Goal: Information Seeking & Learning: Compare options

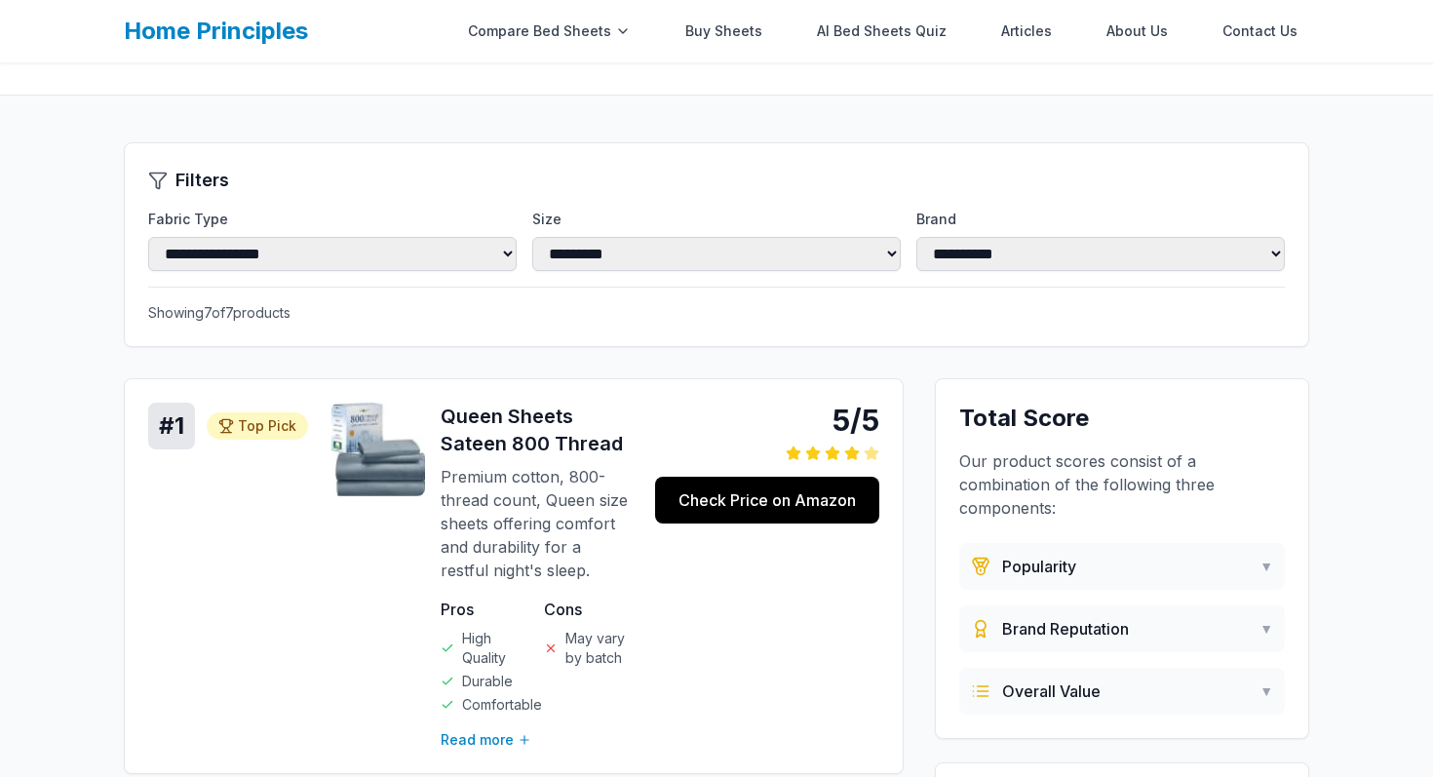
scroll to position [25, 0]
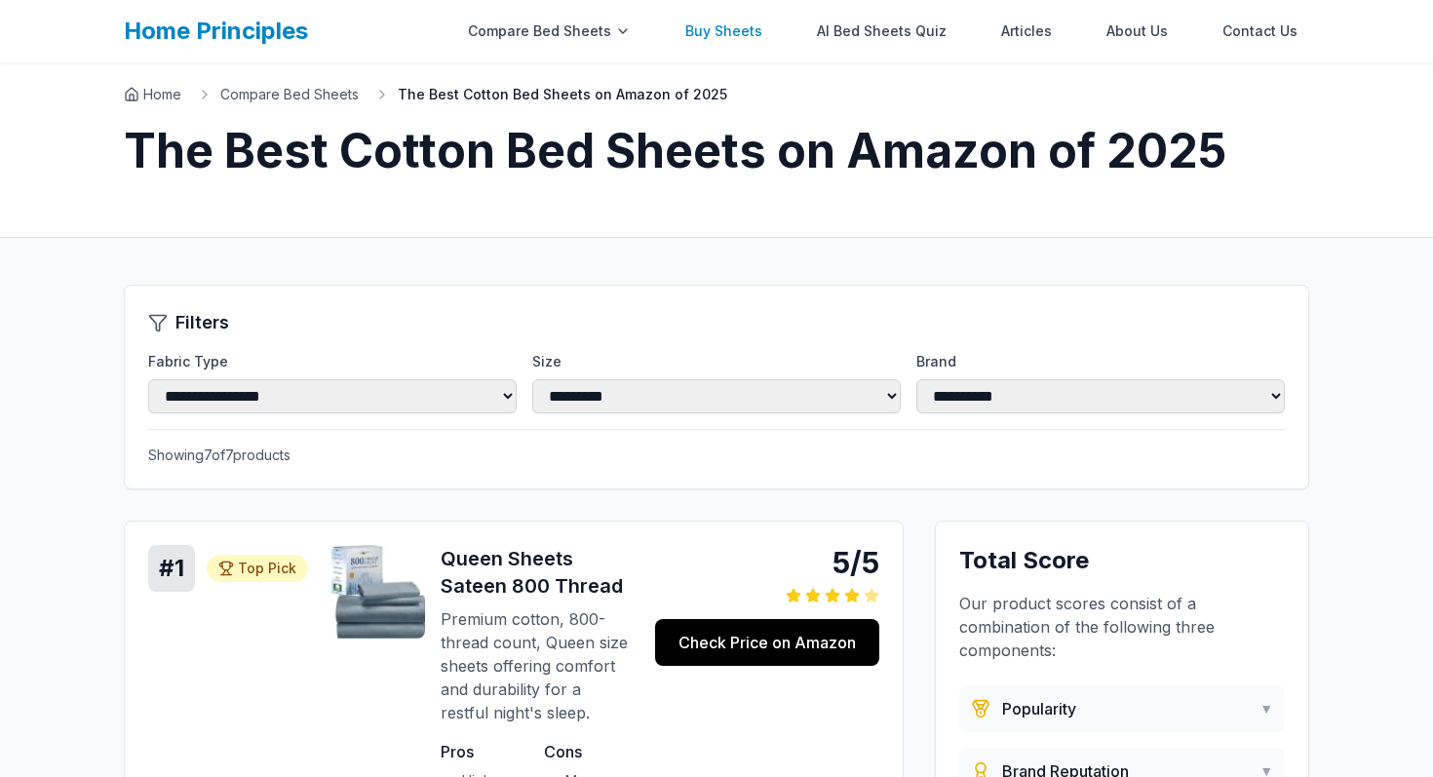
click at [747, 20] on link "Buy Sheets" at bounding box center [724, 31] width 100 height 39
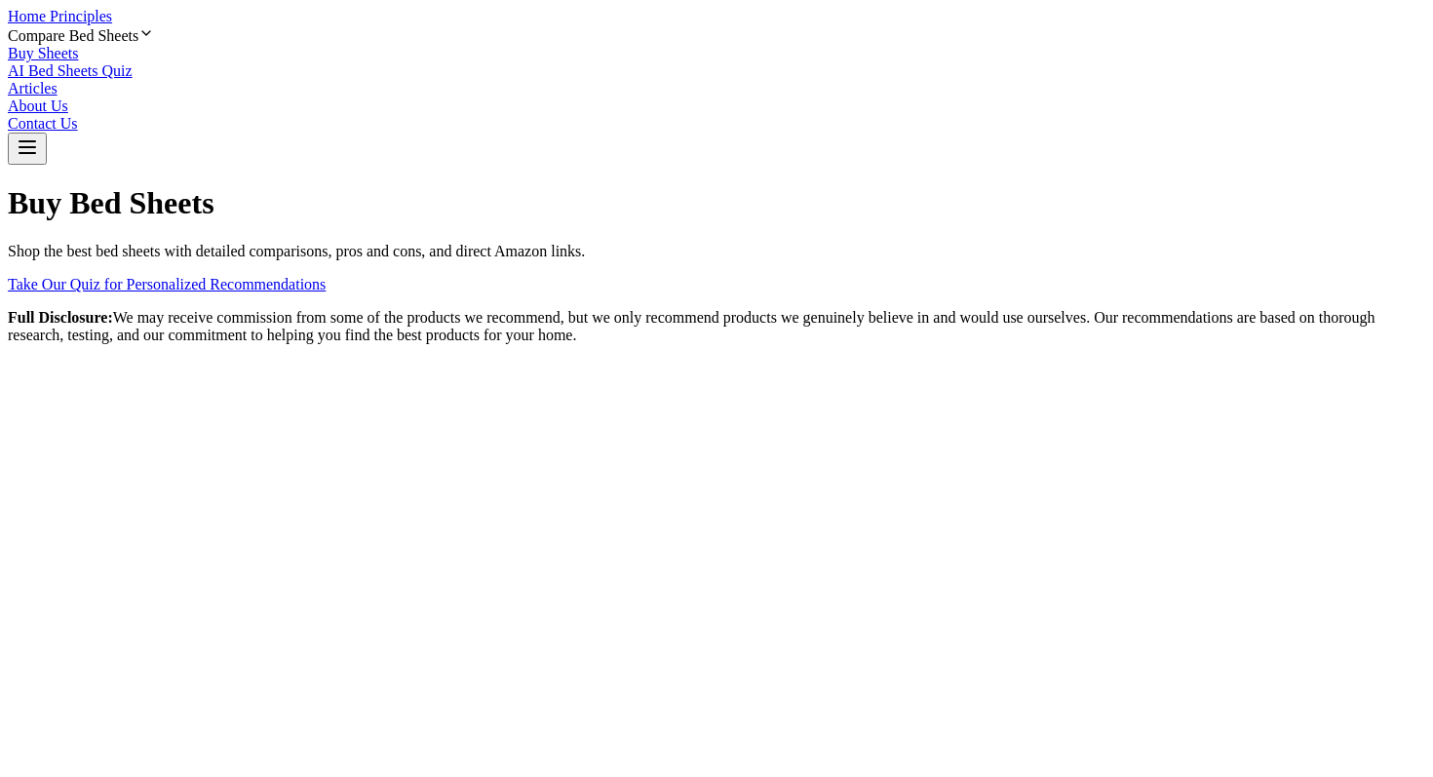
click at [58, 80] on link "Articles" at bounding box center [33, 88] width 50 height 17
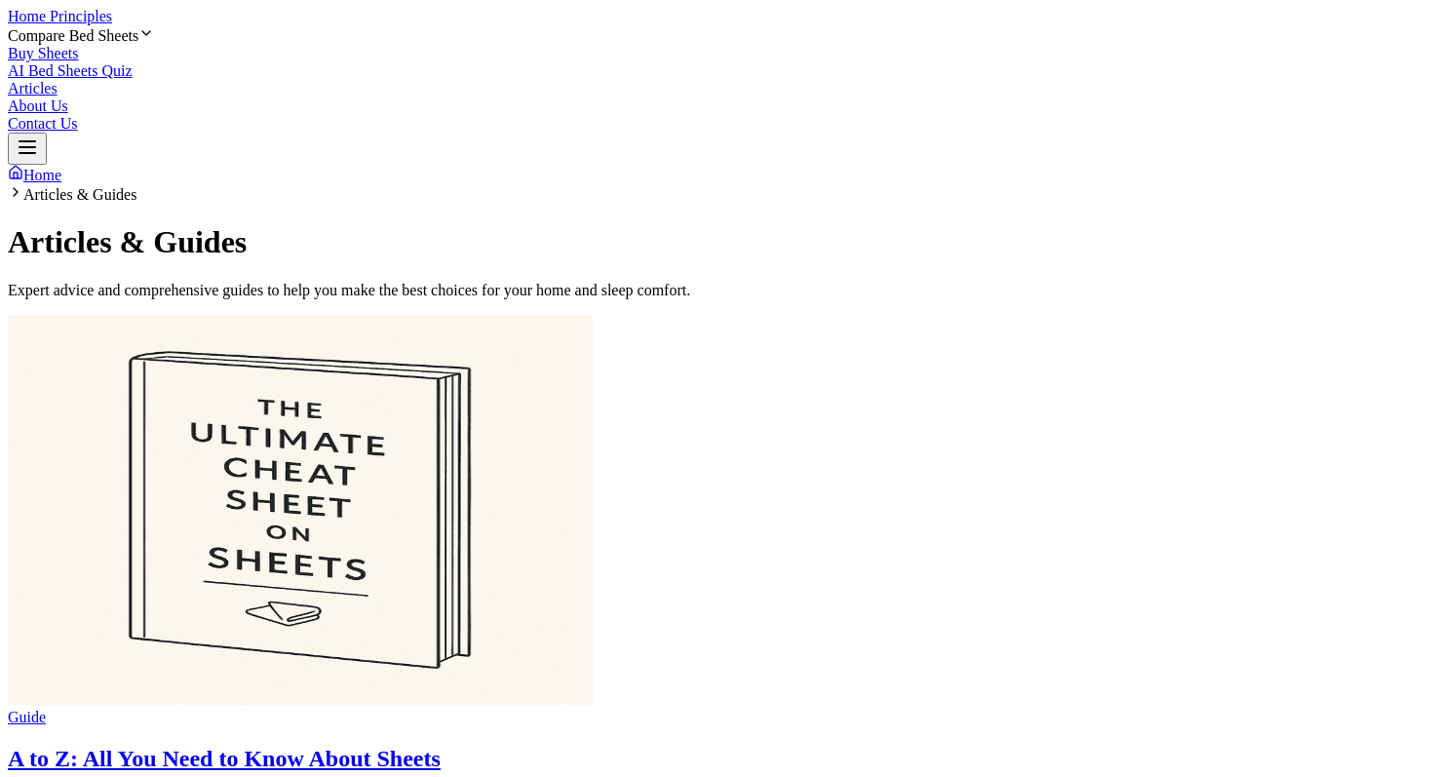
click at [318, 521] on img at bounding box center [300, 510] width 585 height 390
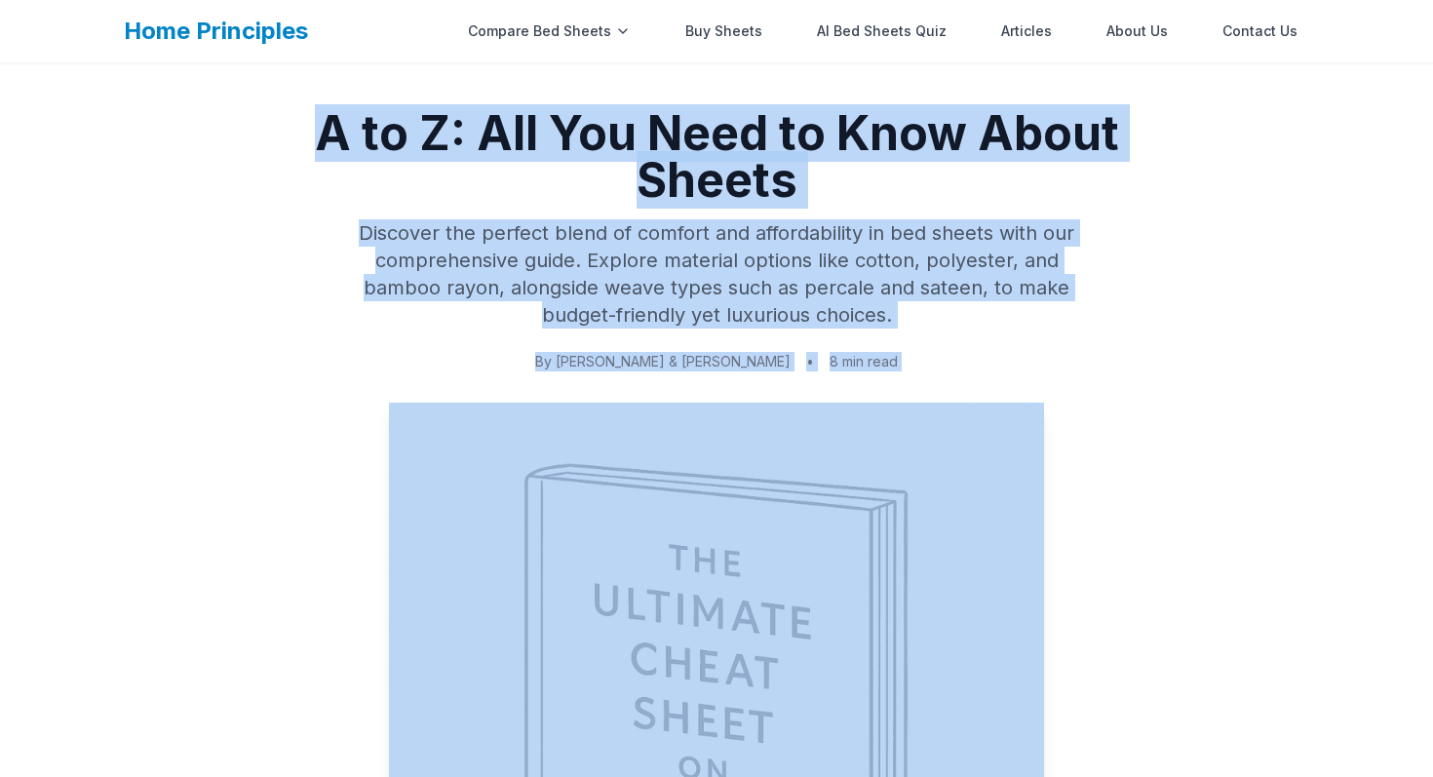
drag, startPoint x: 310, startPoint y: 121, endPoint x: 506, endPoint y: 578, distance: 497.4
click at [506, 574] on div "A to Z: All You Need to Know About Sheets Discover the perfect blend of comfort…" at bounding box center [716, 583] width 811 height 947
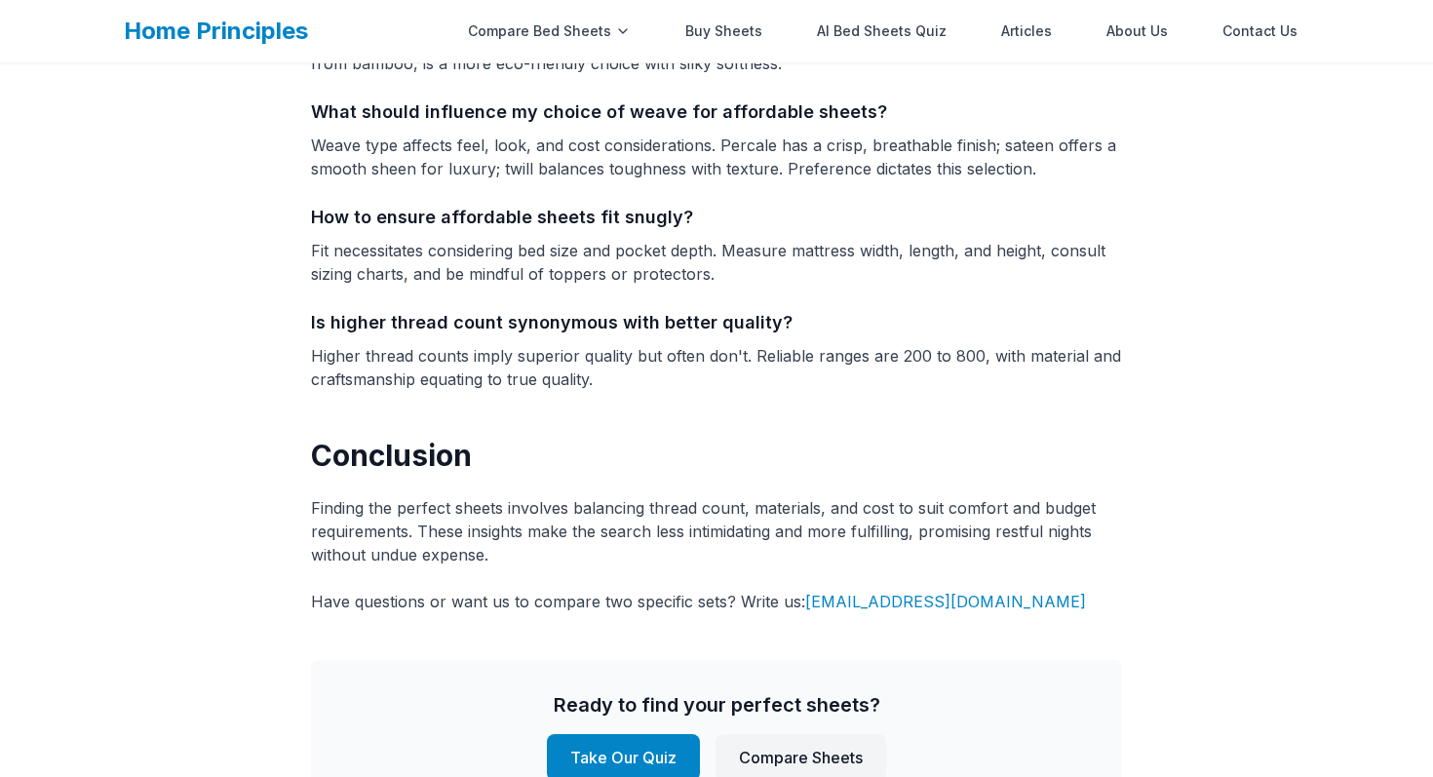
scroll to position [6164, 0]
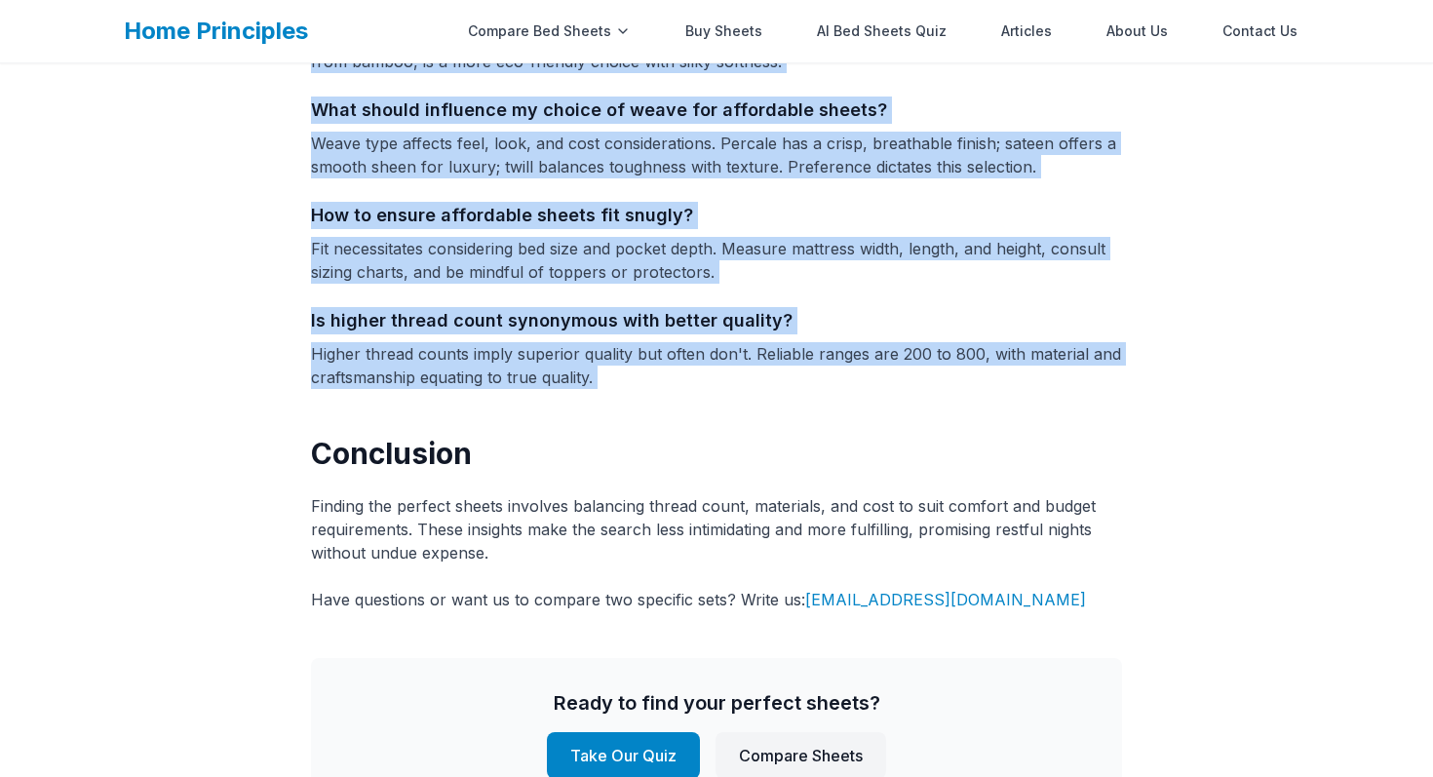
copy div "A to Z: All You Need to Know About Sheets Discover the perfect blend of comfort…"
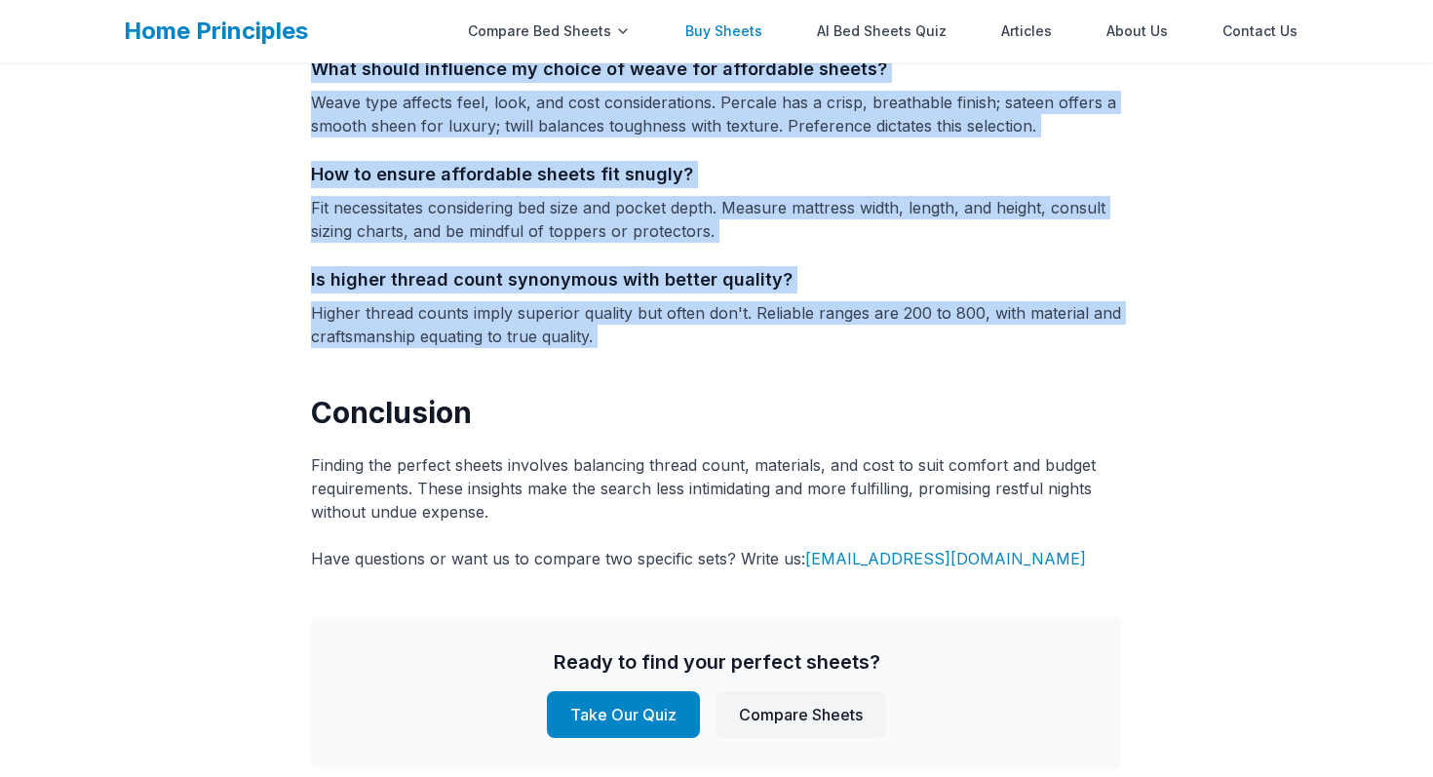
click at [741, 27] on link "Buy Sheets" at bounding box center [724, 31] width 100 height 39
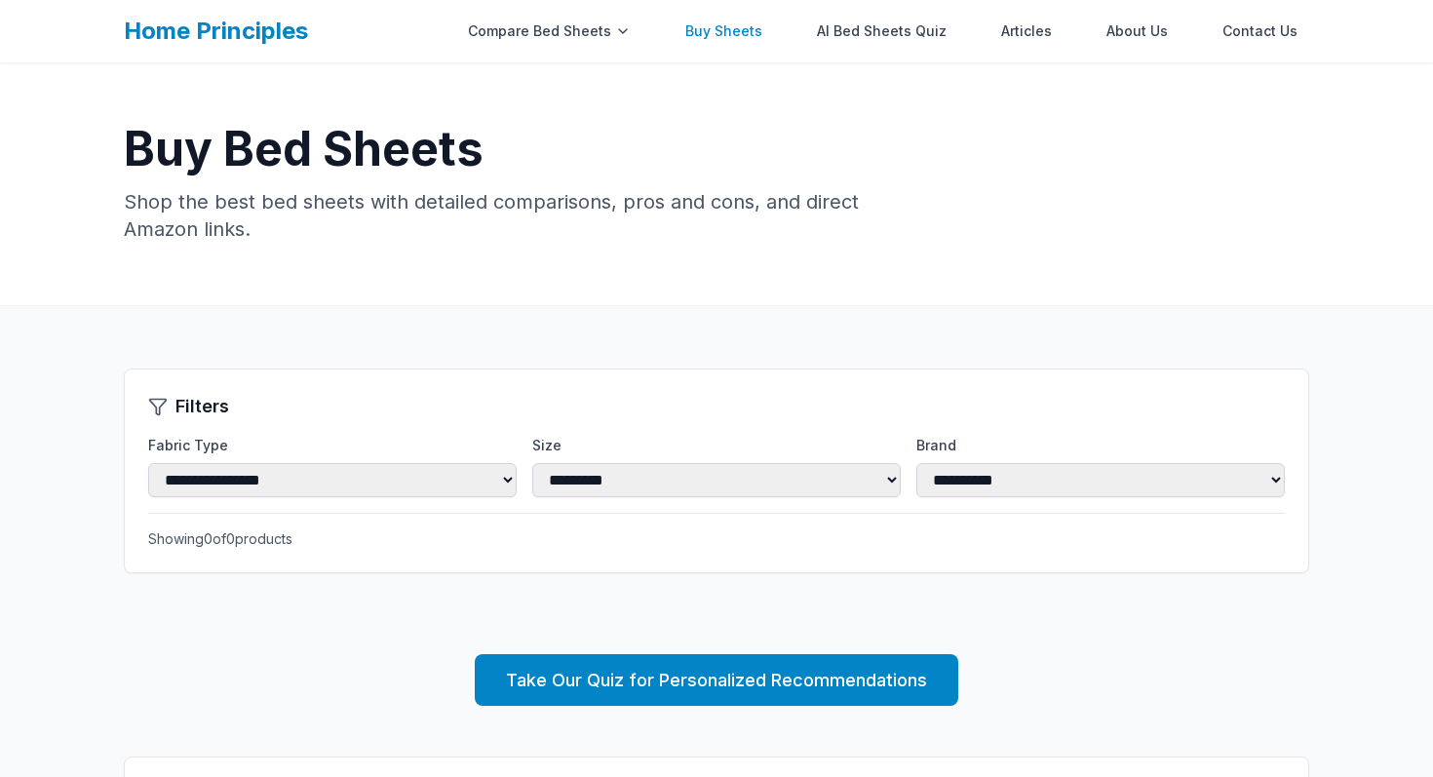
click at [744, 32] on link "Buy Sheets" at bounding box center [724, 31] width 100 height 39
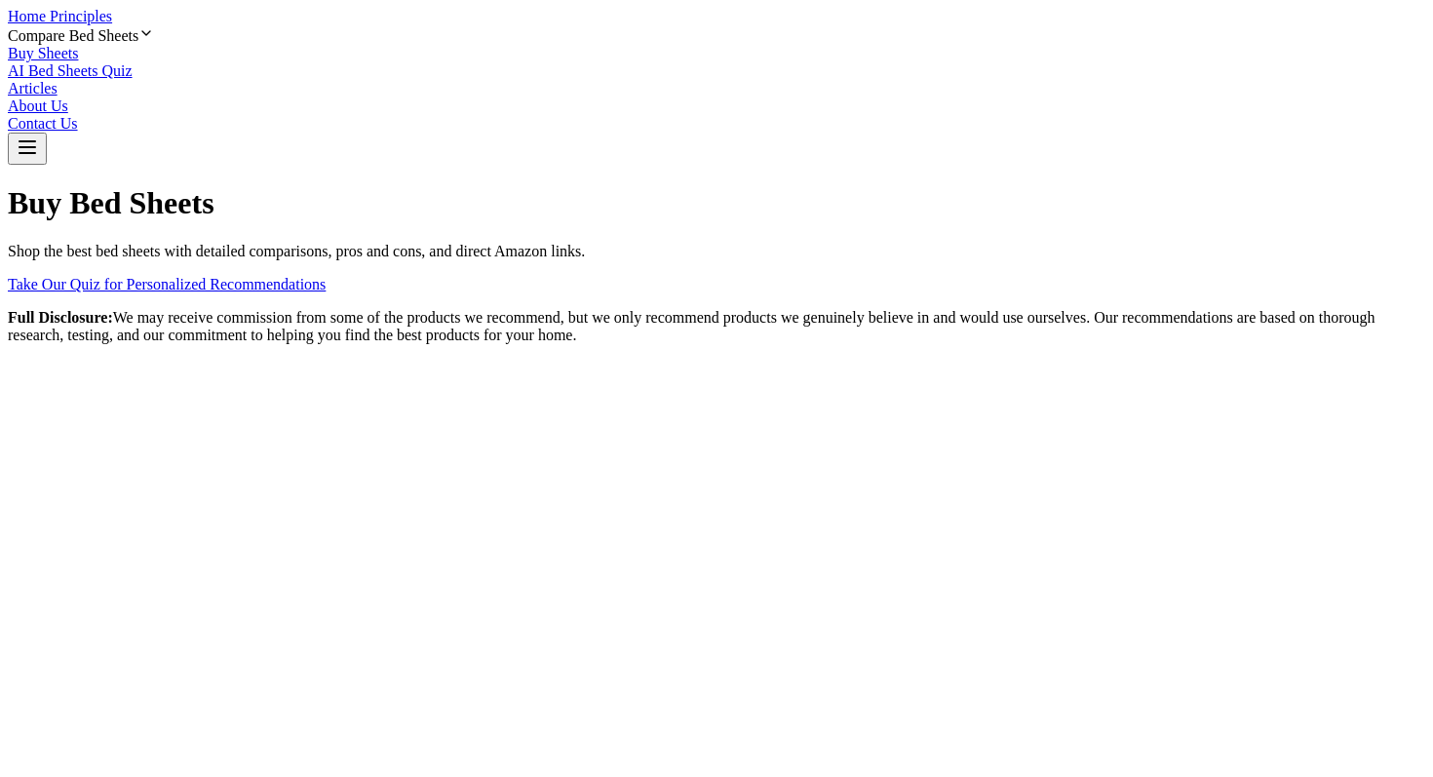
click at [78, 45] on link "Buy Sheets" at bounding box center [43, 53] width 70 height 17
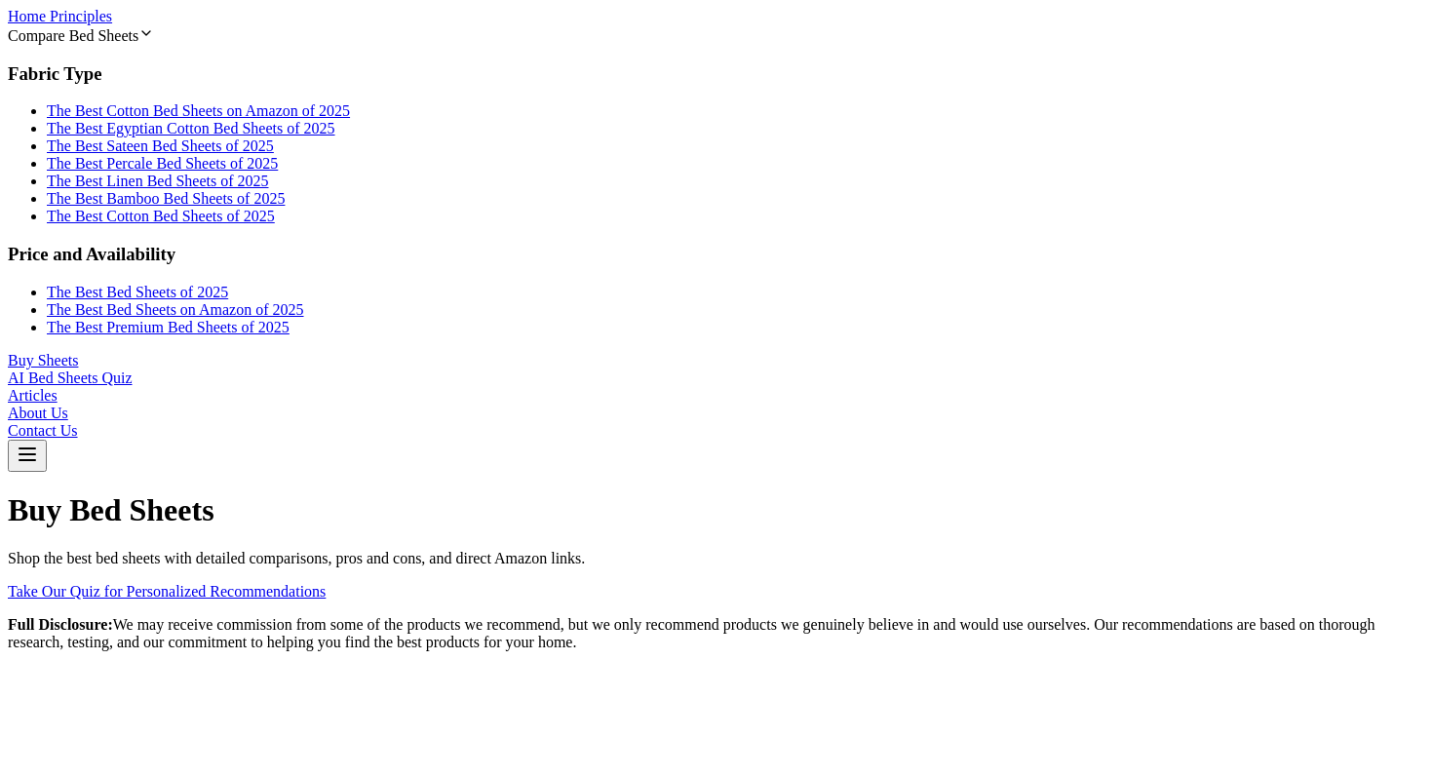
click at [603, 25] on div "Compare Bed Sheets" at bounding box center [716, 34] width 1417 height 19
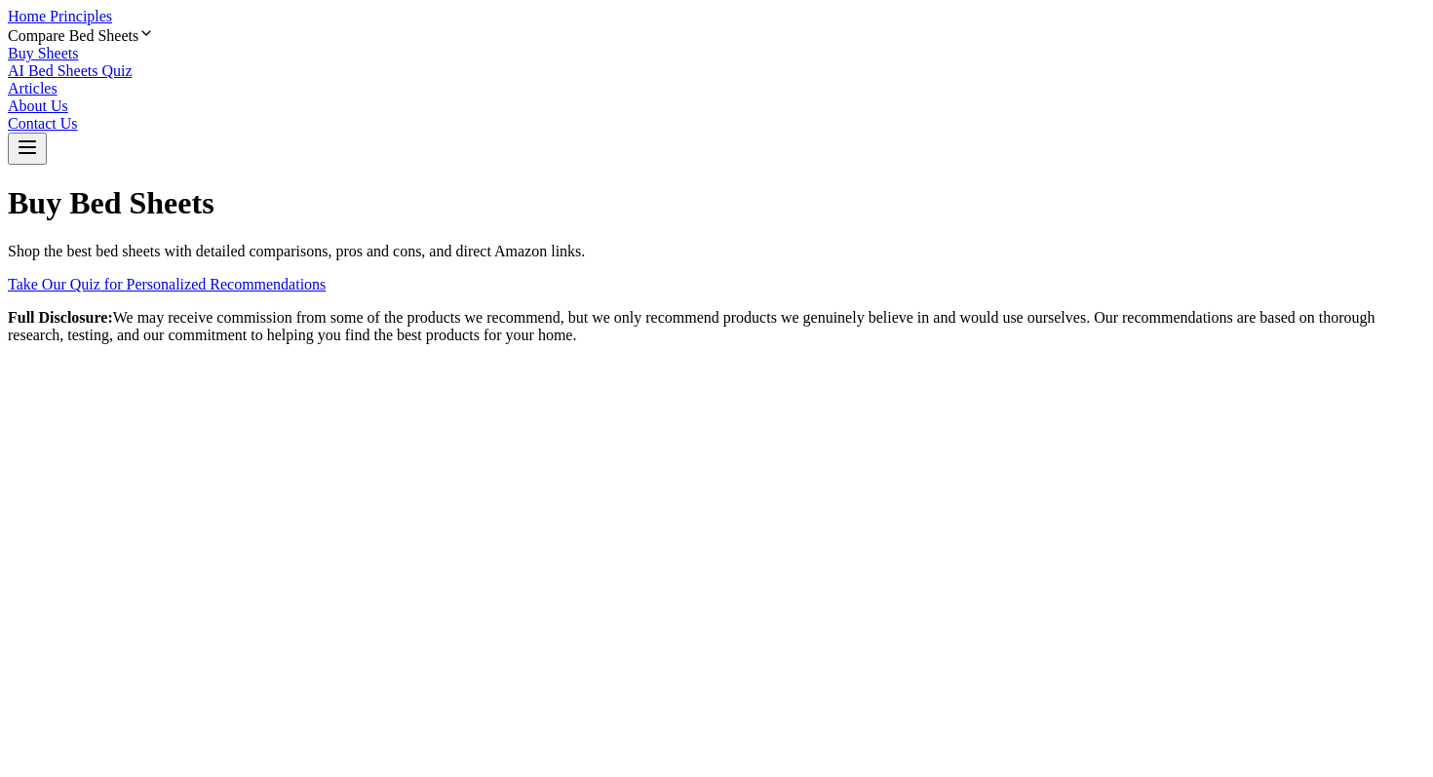
click at [78, 45] on link "Buy Sheets" at bounding box center [43, 53] width 70 height 17
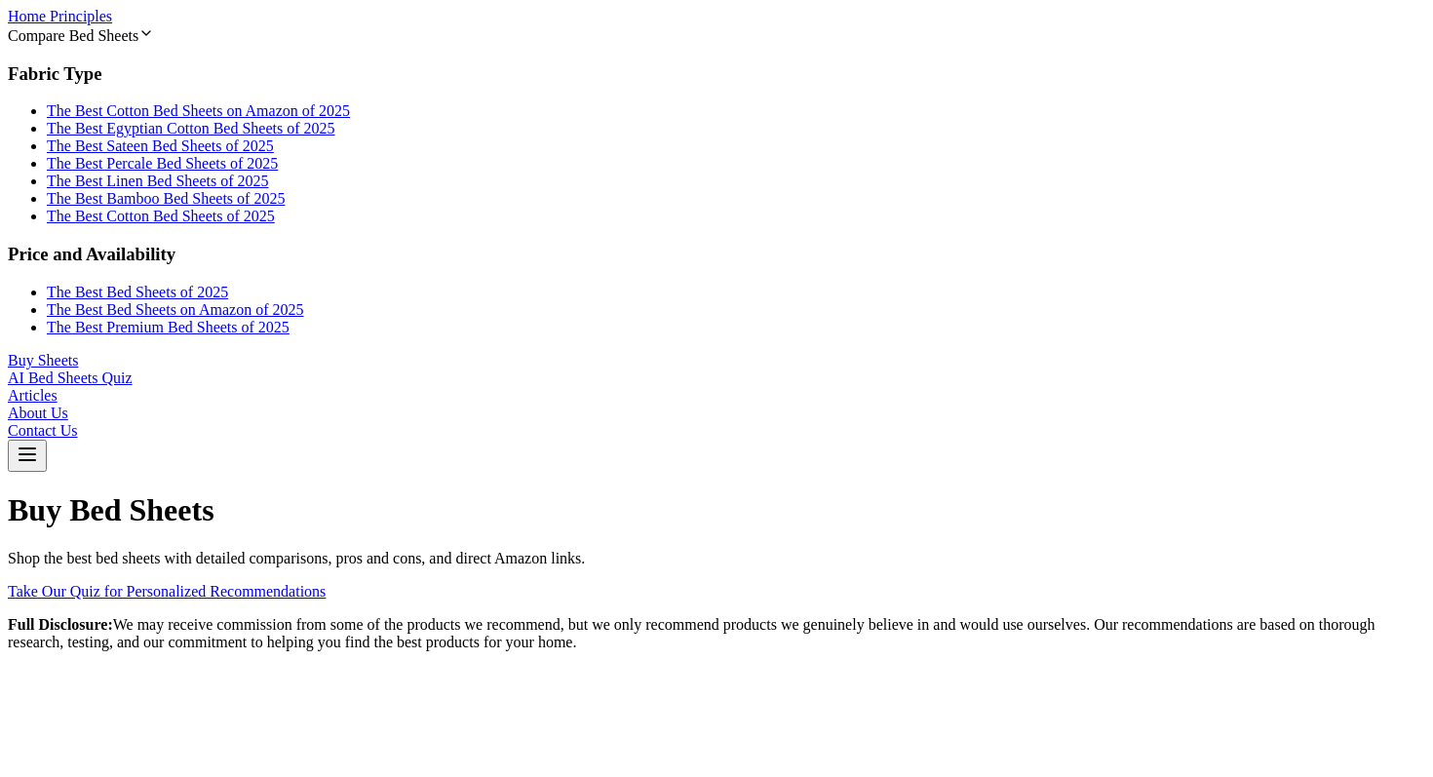
click at [566, 34] on div "Compare Bed Sheets" at bounding box center [716, 34] width 1417 height 19
click at [562, 35] on div "Compare Bed Sheets" at bounding box center [716, 34] width 1417 height 19
click at [350, 119] on link "The Best Cotton Bed Sheets on Amazon of 2025" at bounding box center [198, 110] width 303 height 17
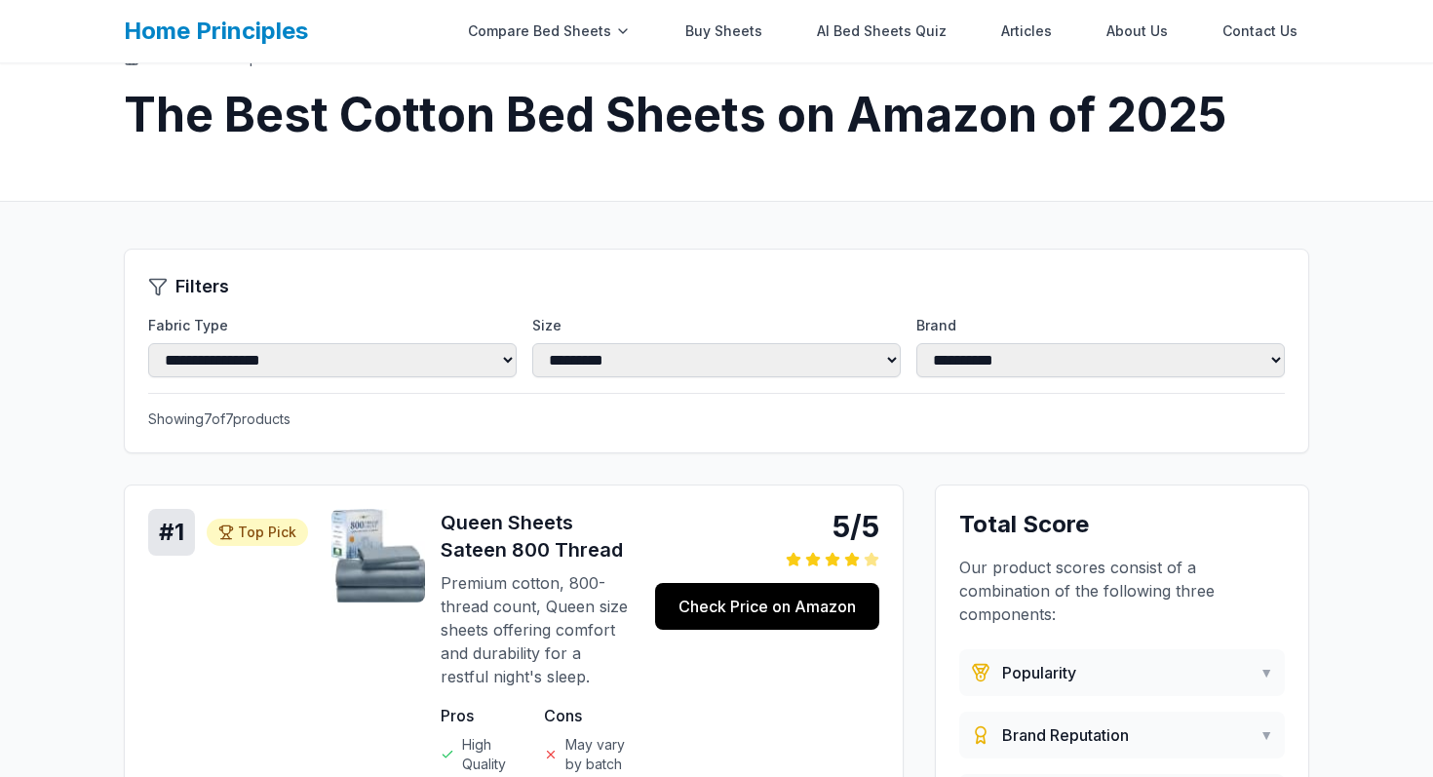
scroll to position [45, 0]
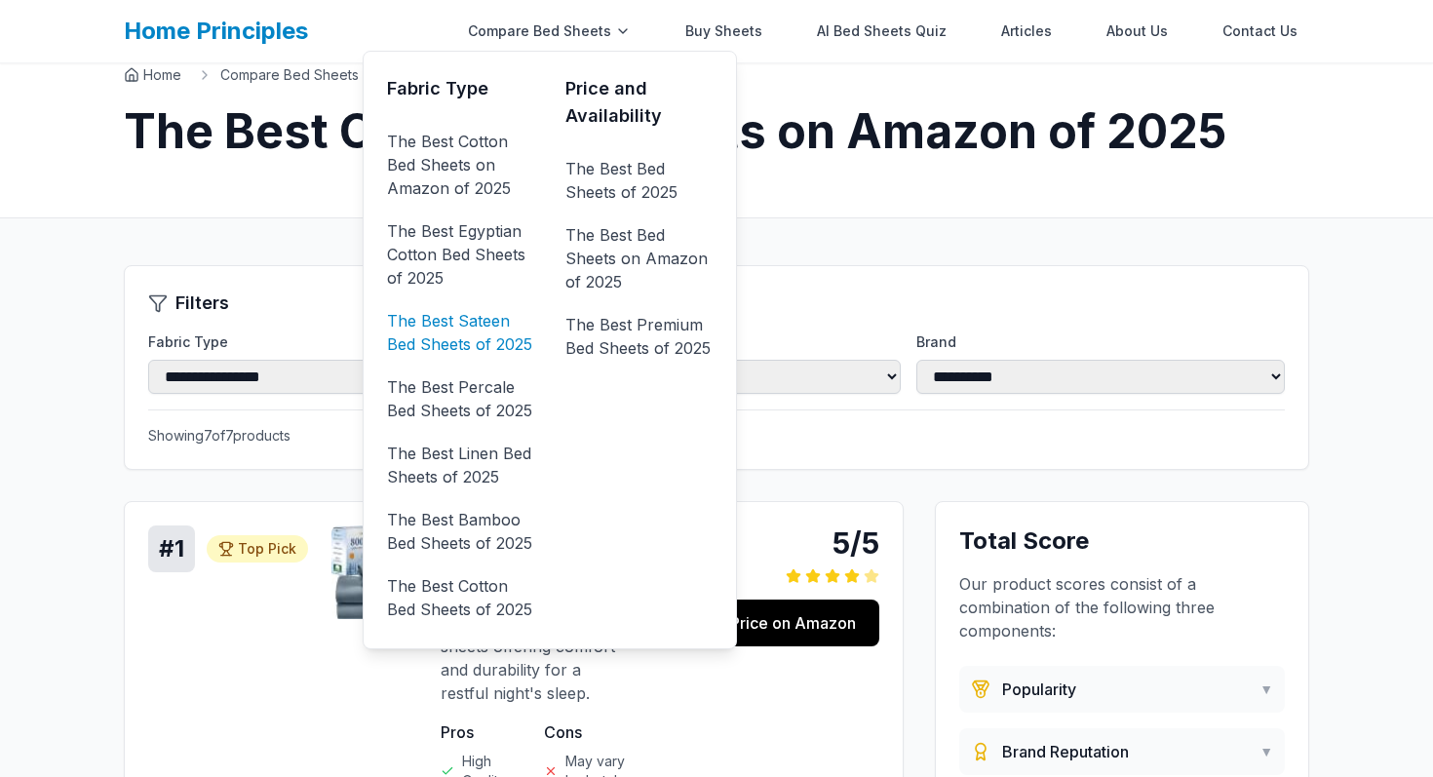
click at [468, 324] on link "The Best Sateen Bed Sheets of 2025" at bounding box center [460, 332] width 147 height 55
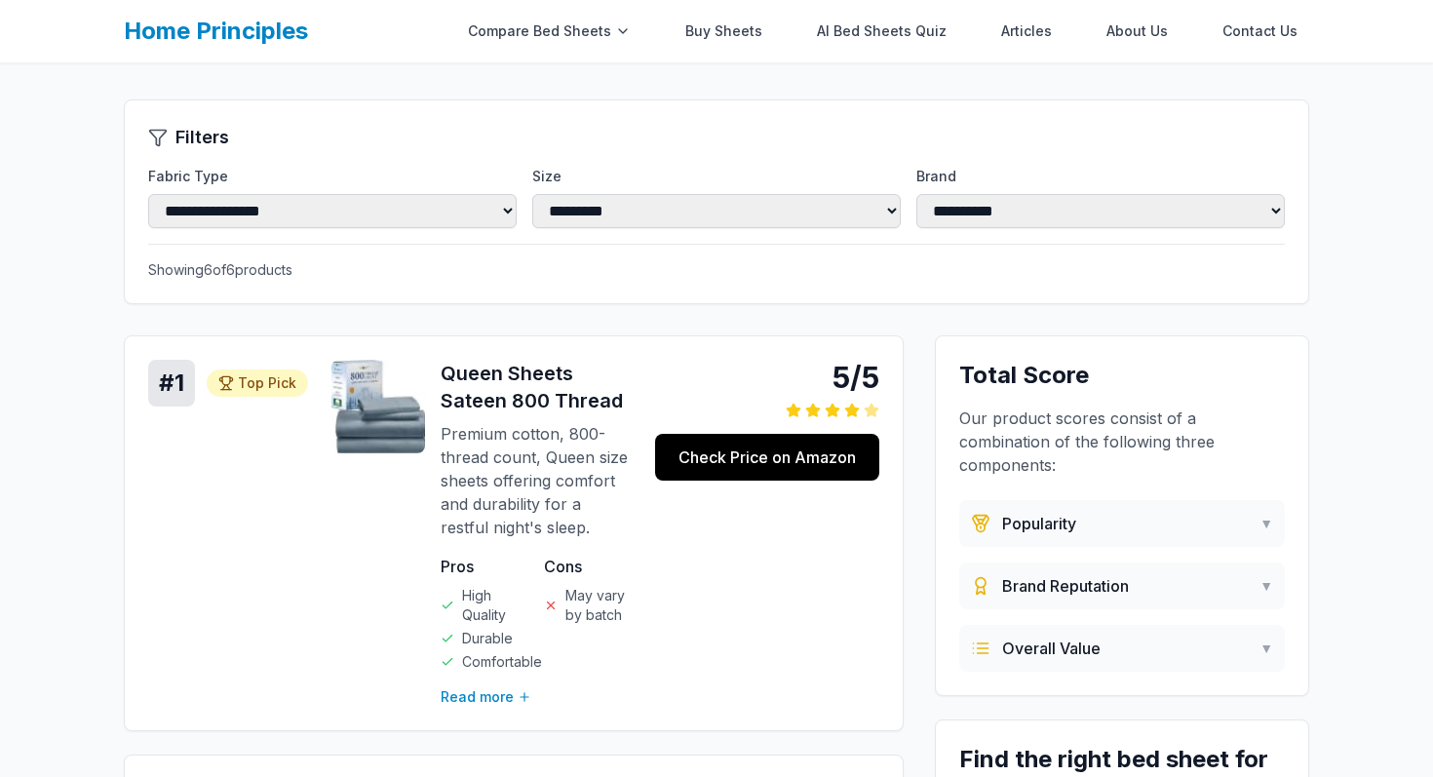
scroll to position [321, 0]
click at [455, 421] on p "Premium cotton, 800-thread count, Queen size sheets offering comfort and durabi…" at bounding box center [536, 479] width 191 height 117
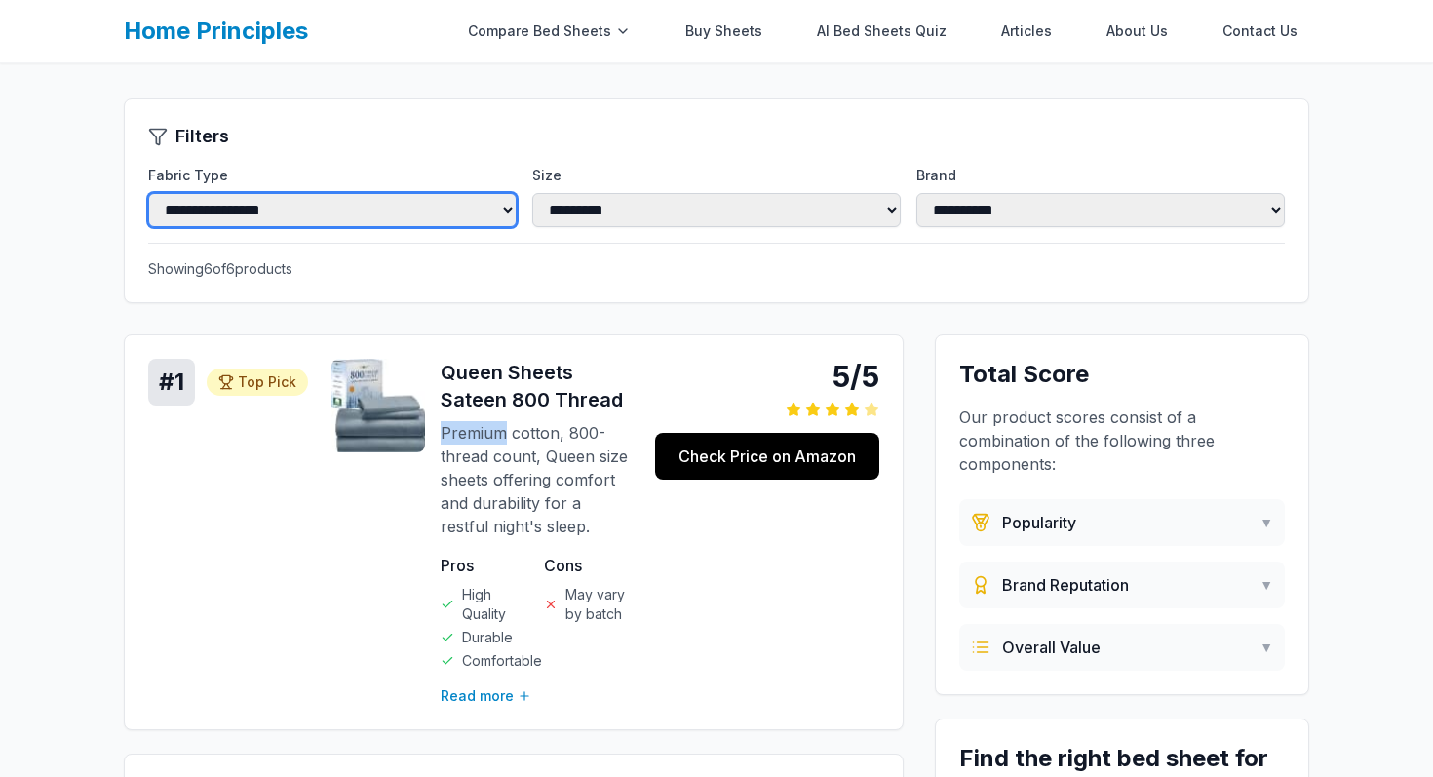
click at [339, 193] on select "**********" at bounding box center [332, 210] width 368 height 34
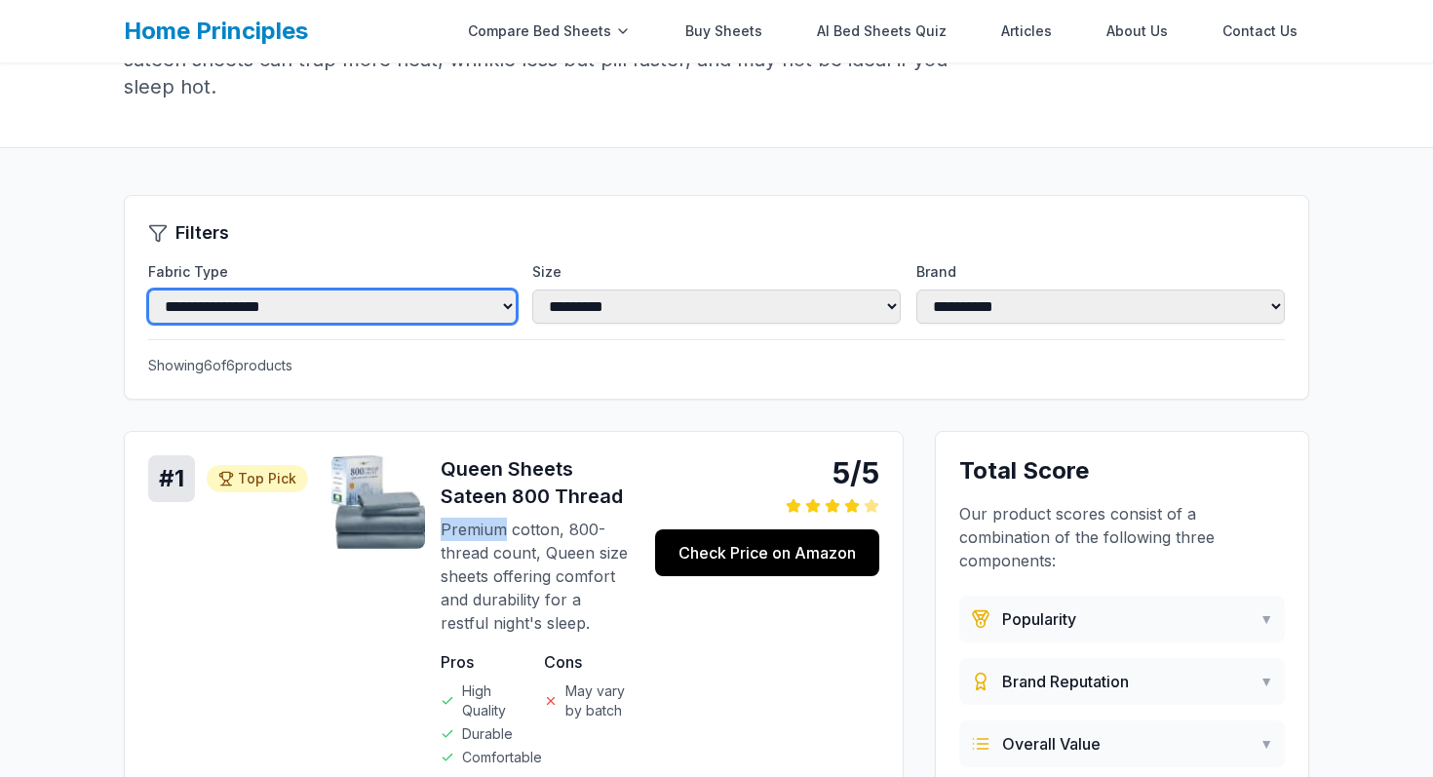
scroll to position [0, 0]
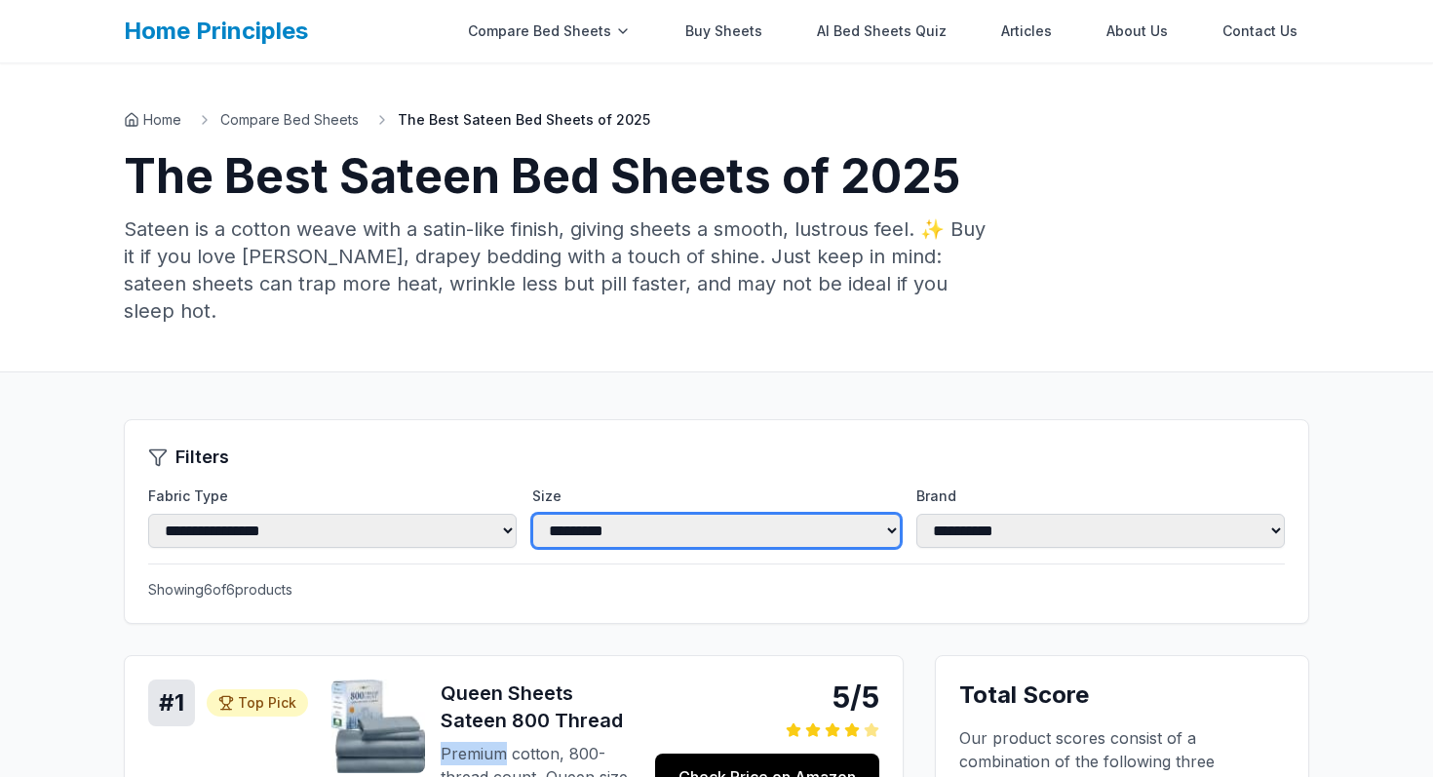
click at [658, 514] on select "**********" at bounding box center [716, 531] width 368 height 34
select select "*****"
click at [532, 514] on select "**********" at bounding box center [716, 531] width 368 height 34
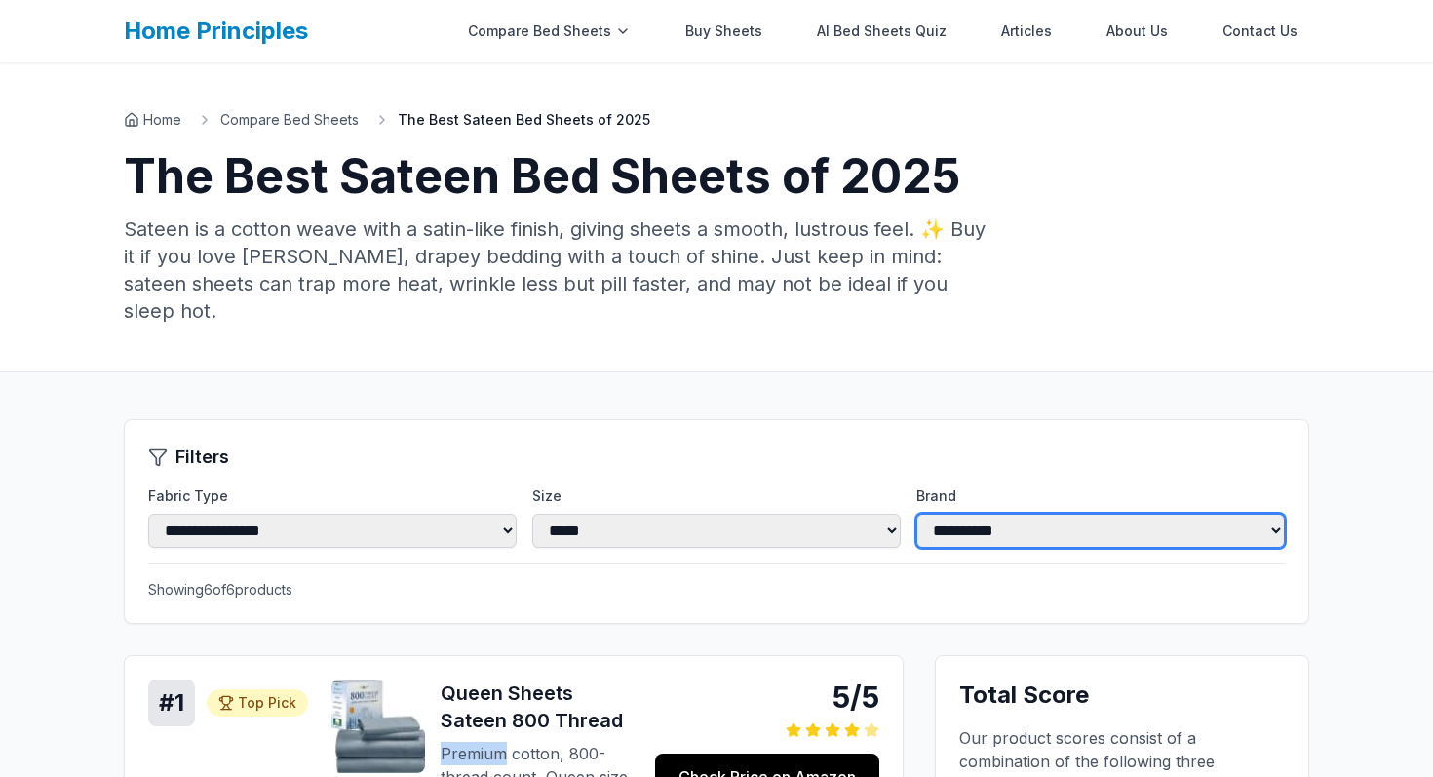
click at [972, 514] on select "**********" at bounding box center [1100, 531] width 368 height 34
select select "**********"
click at [916, 514] on select "**********" at bounding box center [1100, 531] width 368 height 34
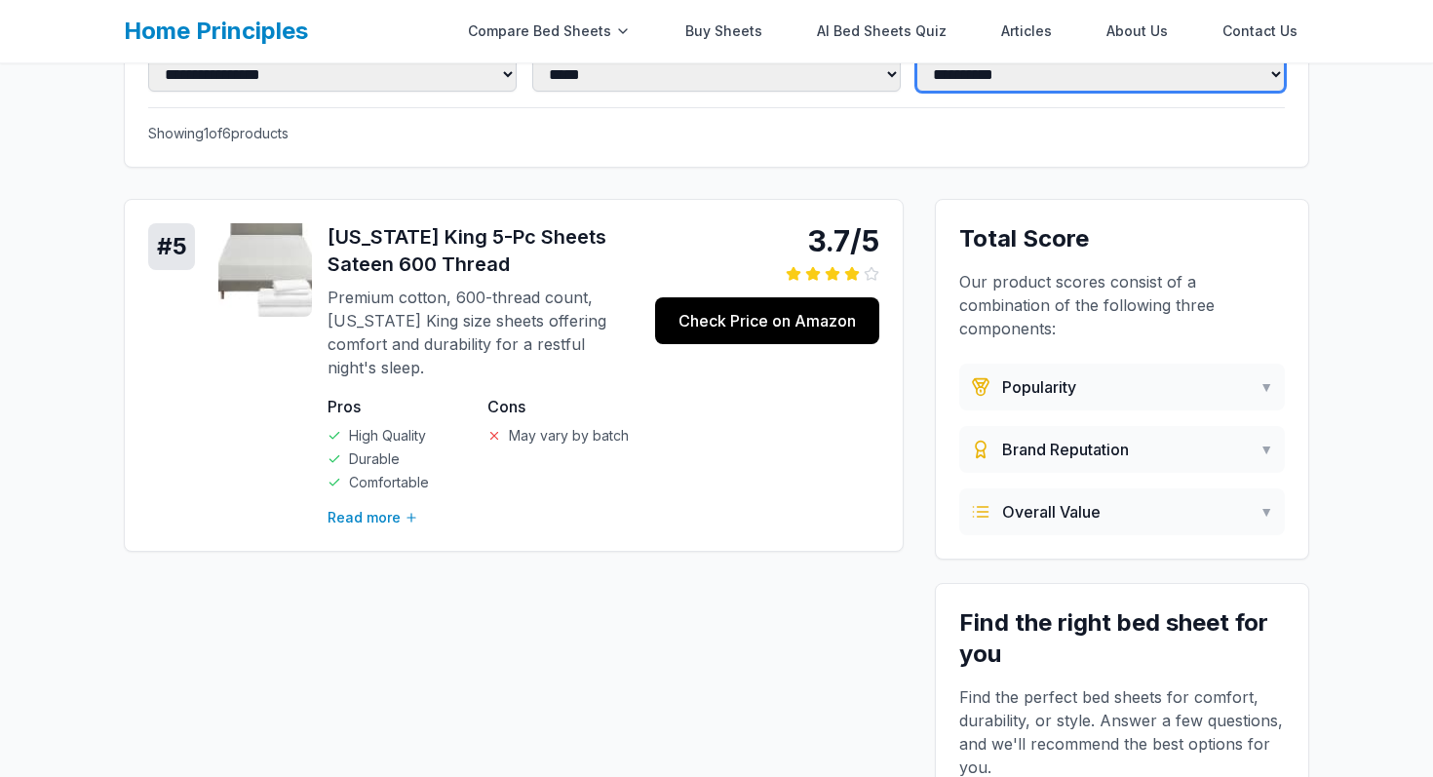
scroll to position [457, 0]
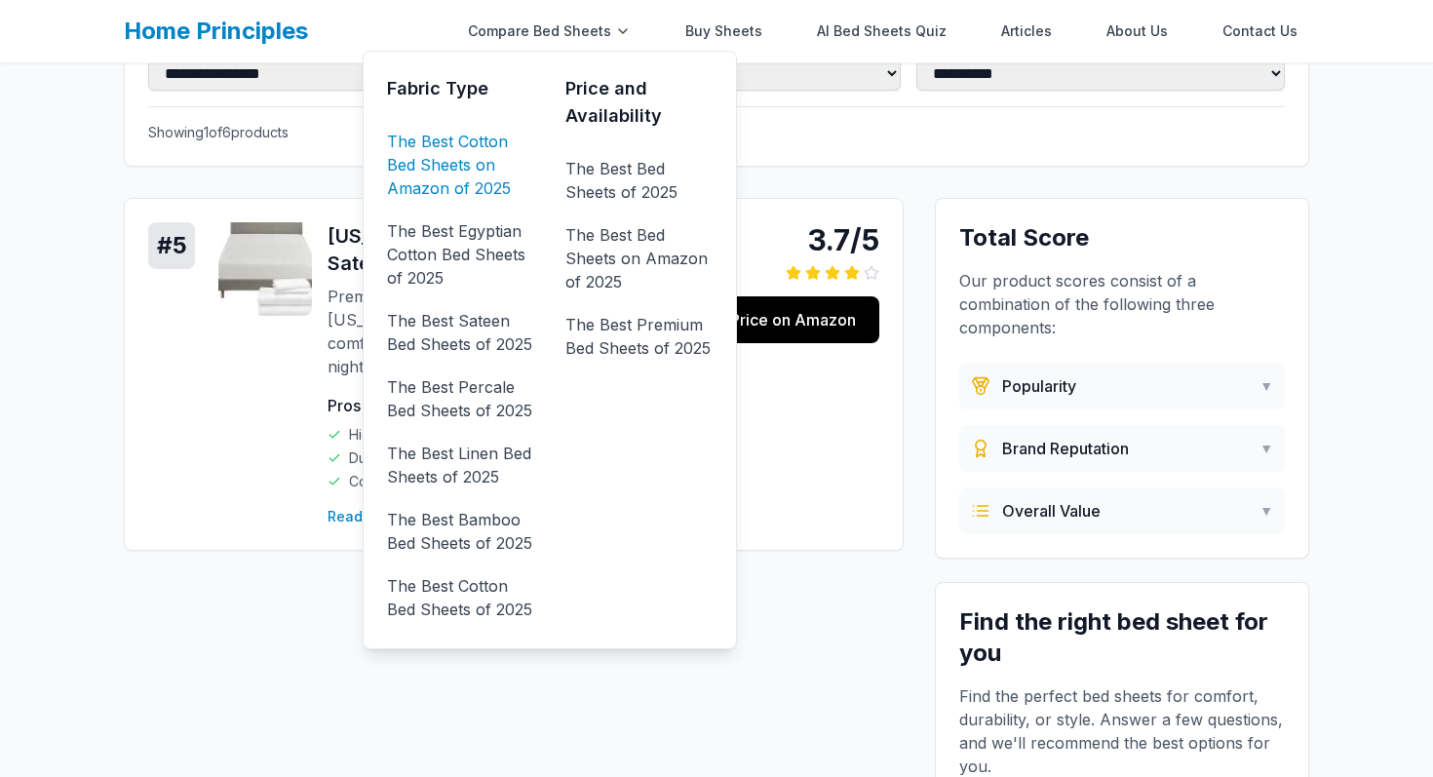
click at [442, 148] on link "The Best Cotton Bed Sheets on Amazon of 2025" at bounding box center [460, 165] width 147 height 78
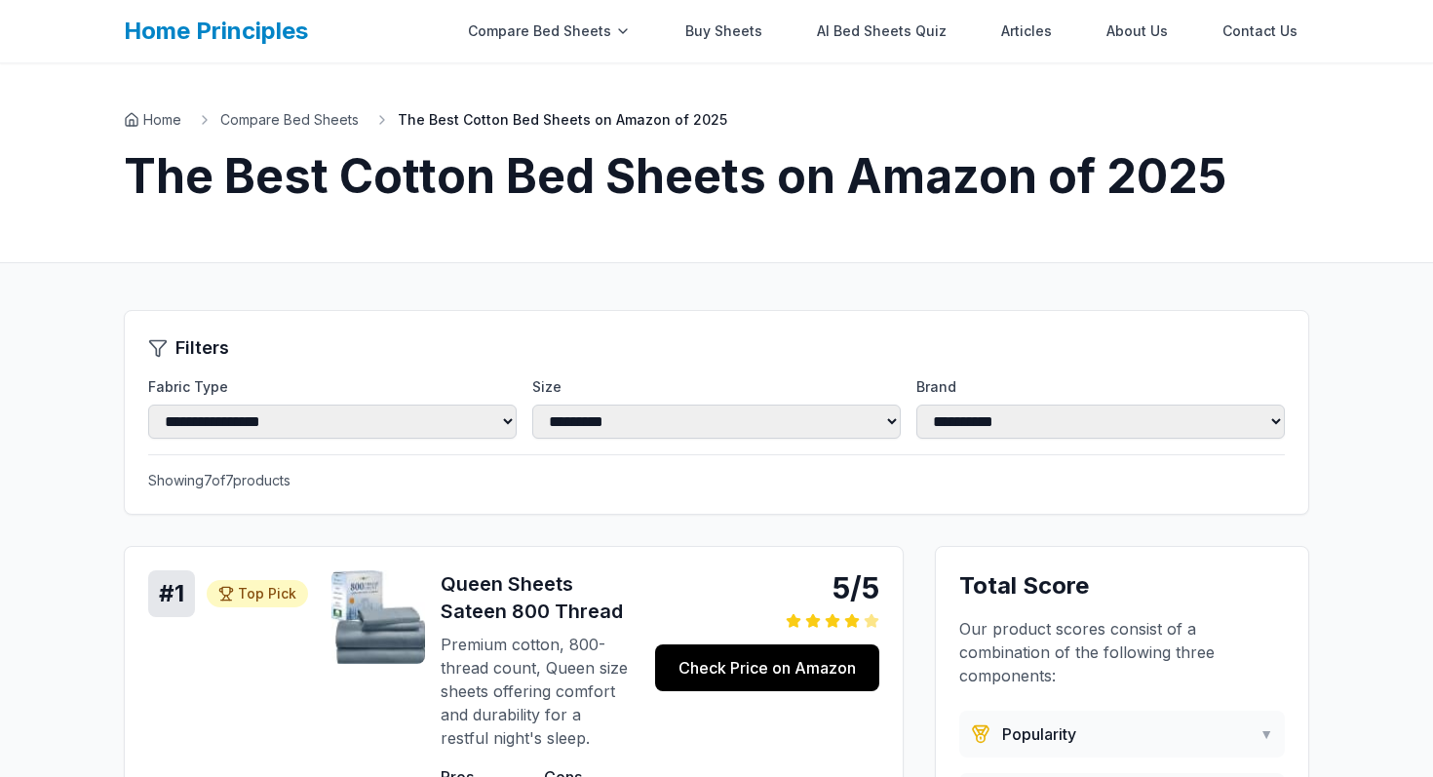
drag, startPoint x: 778, startPoint y: 116, endPoint x: 397, endPoint y: 122, distance: 381.2
click at [397, 122] on nav "Home Compare Bed Sheets The Best Cotton Bed Sheets on Amazon of 2025" at bounding box center [716, 119] width 1185 height 19
copy span "The Best Cotton Bed Sheets on Amazon of 2025"
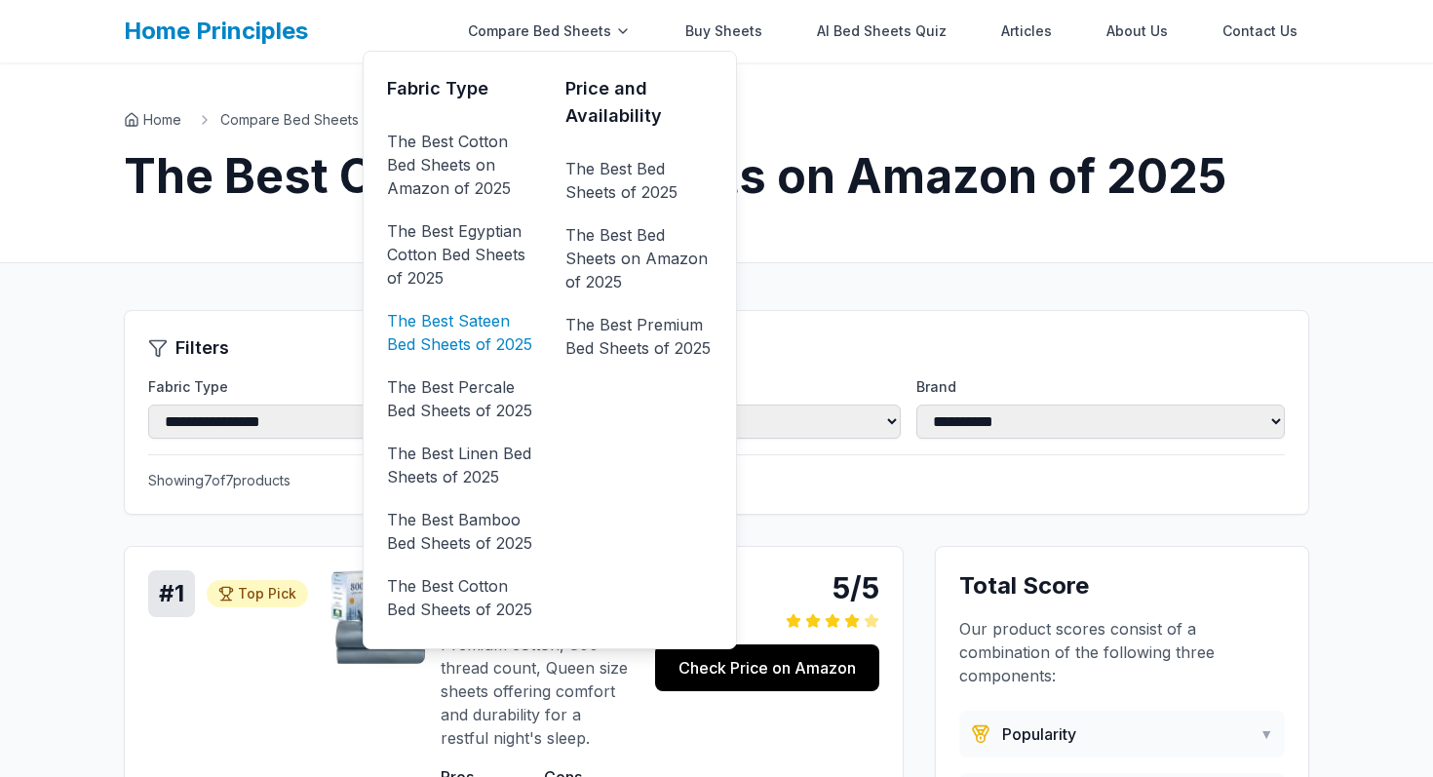
click at [489, 326] on link "The Best Sateen Bed Sheets of 2025" at bounding box center [460, 332] width 147 height 55
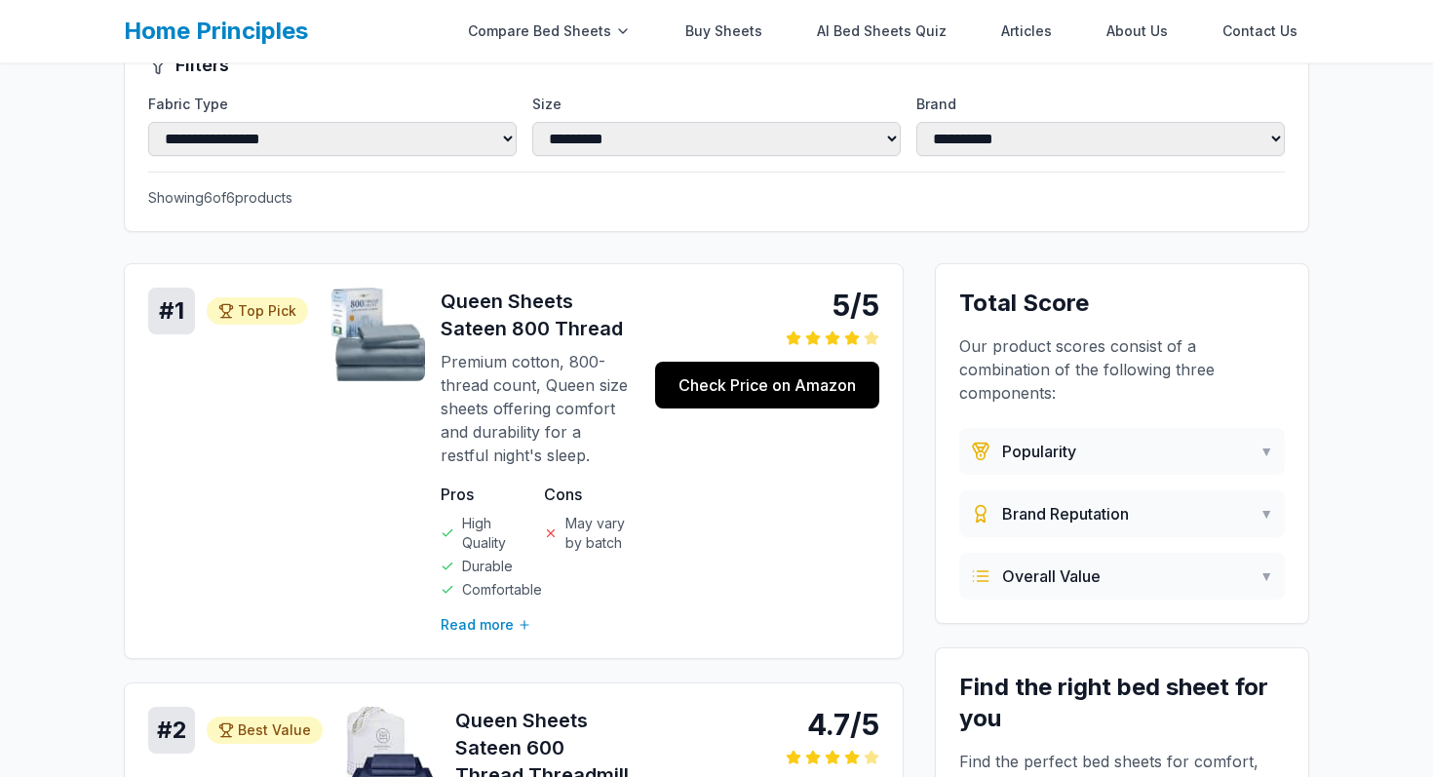
scroll to position [403, 0]
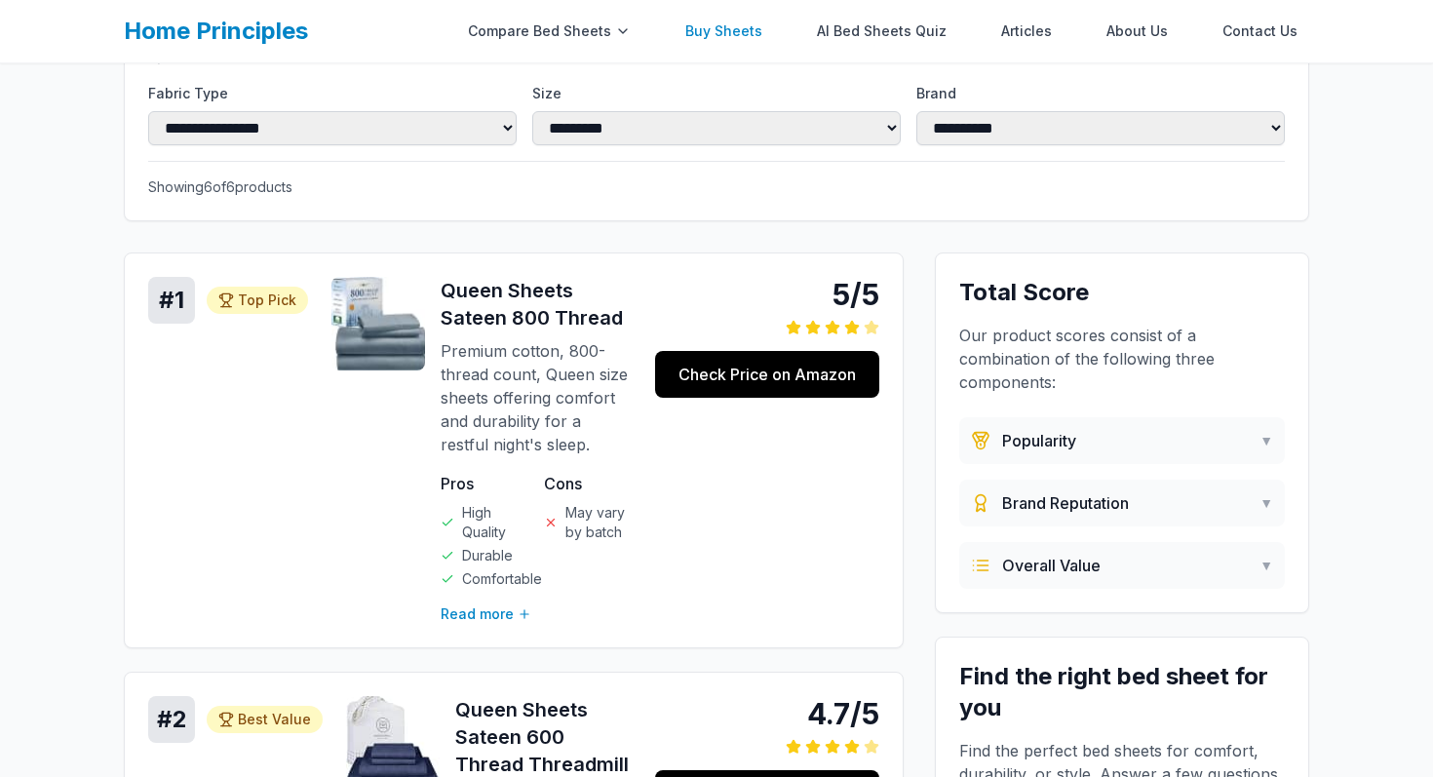
click at [747, 35] on link "Buy Sheets" at bounding box center [724, 31] width 100 height 39
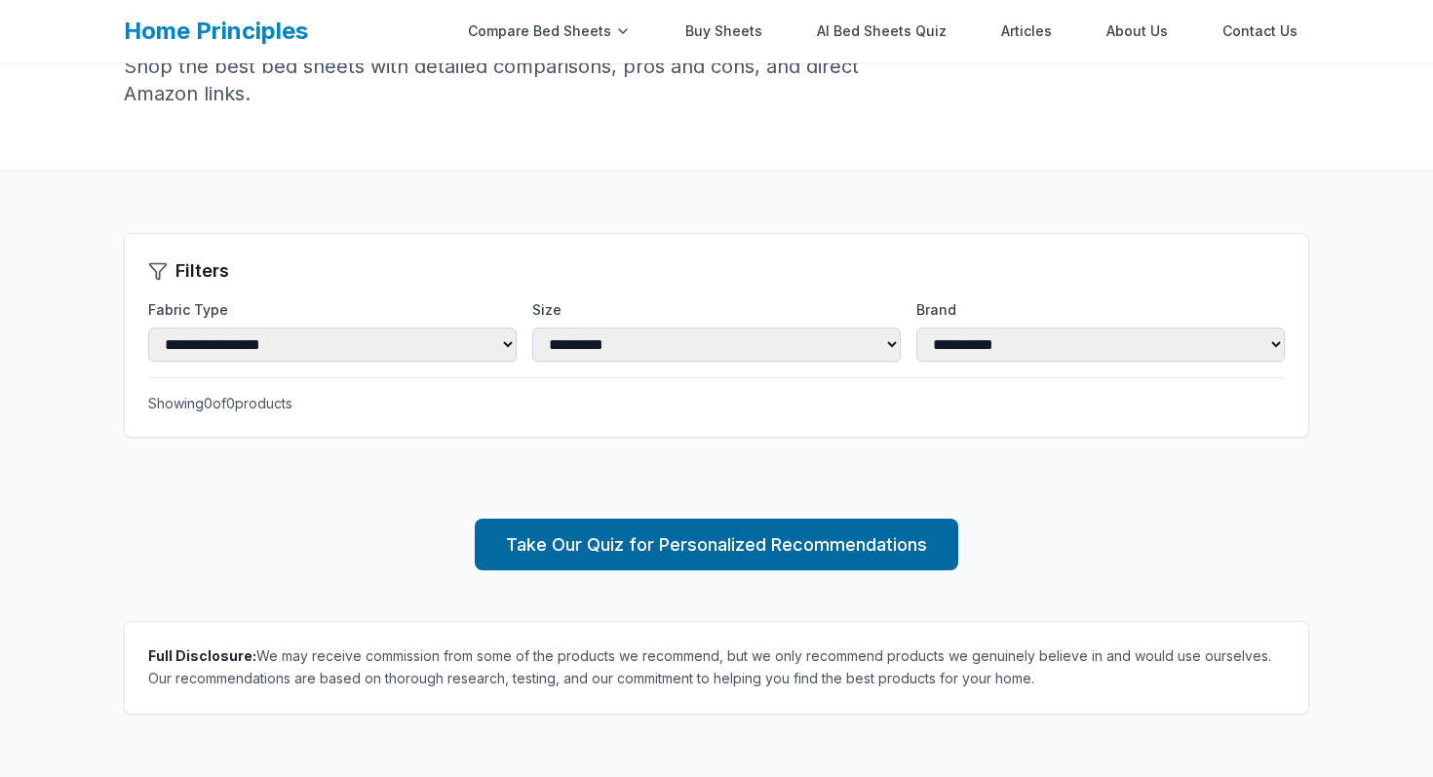
click at [668, 534] on link "Take Our Quiz for Personalized Recommendations" at bounding box center [716, 545] width 483 height 52
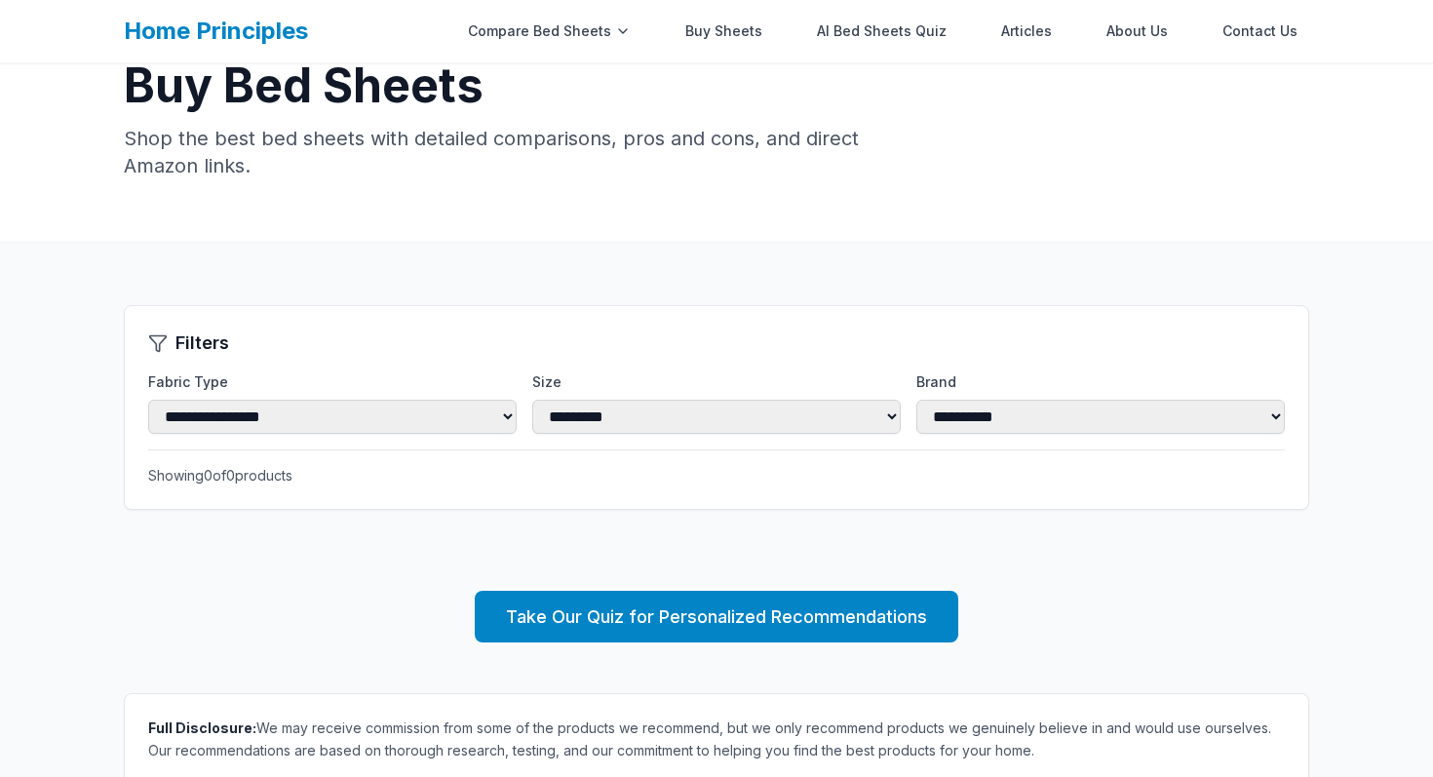
scroll to position [139, 0]
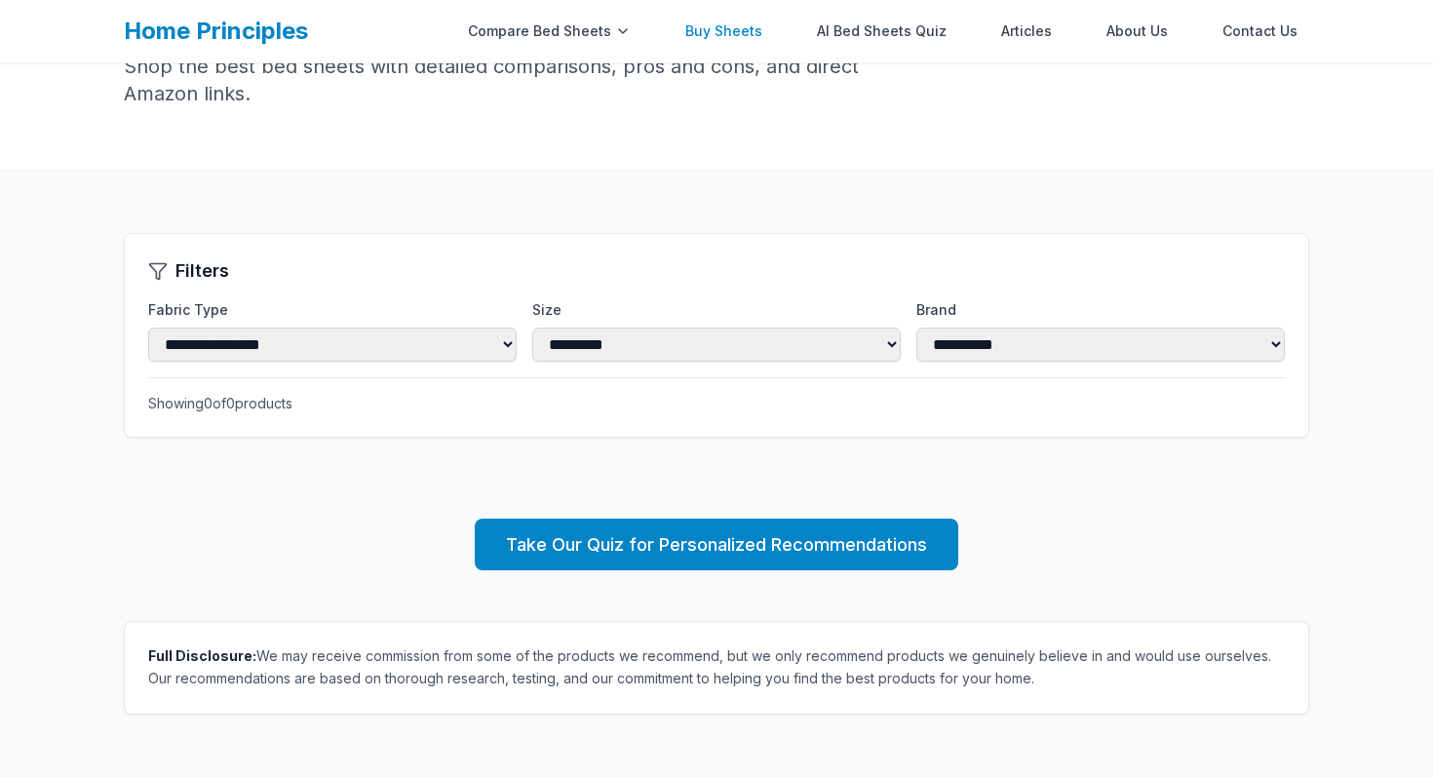
click at [734, 31] on link "Buy Sheets" at bounding box center [724, 31] width 100 height 39
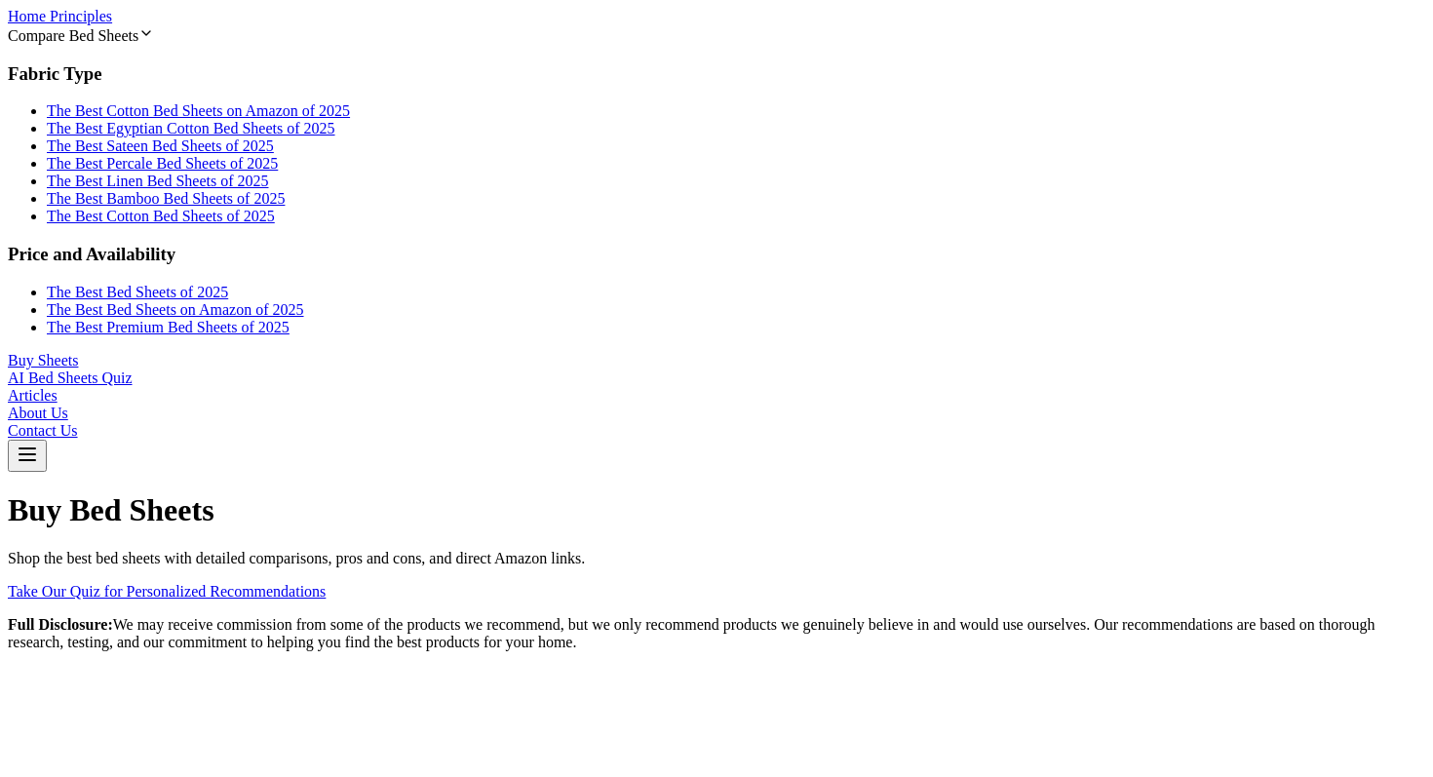
click at [228, 284] on link "The Best Bed Sheets of 2025" at bounding box center [137, 292] width 181 height 17
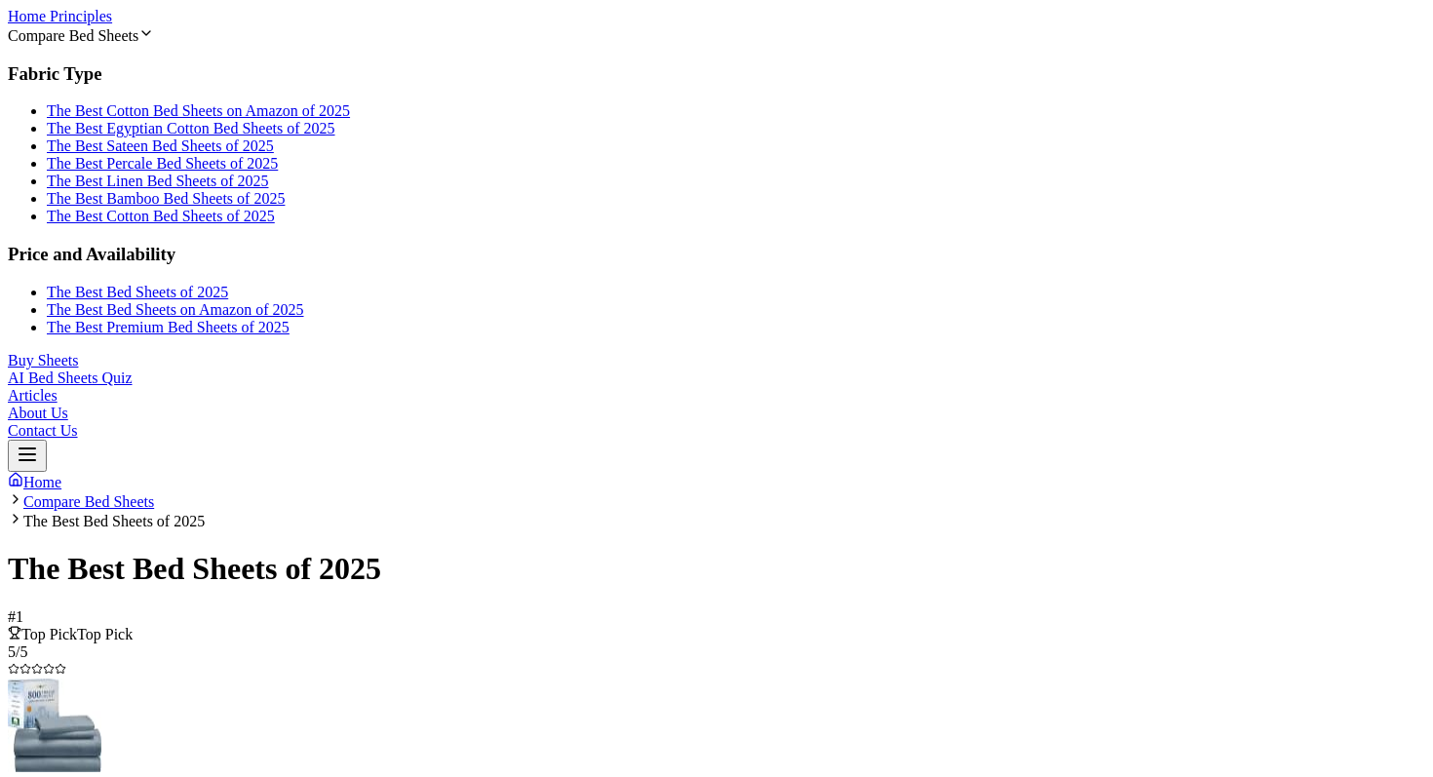
click at [462, 208] on ul "The Best Cotton Bed Sheets on Amazon of 2025 The Best Egyptian Cotton Bed Sheet…" at bounding box center [716, 163] width 1417 height 123
click at [350, 119] on link "The Best Cotton Bed Sheets on Amazon of 2025" at bounding box center [198, 110] width 303 height 17
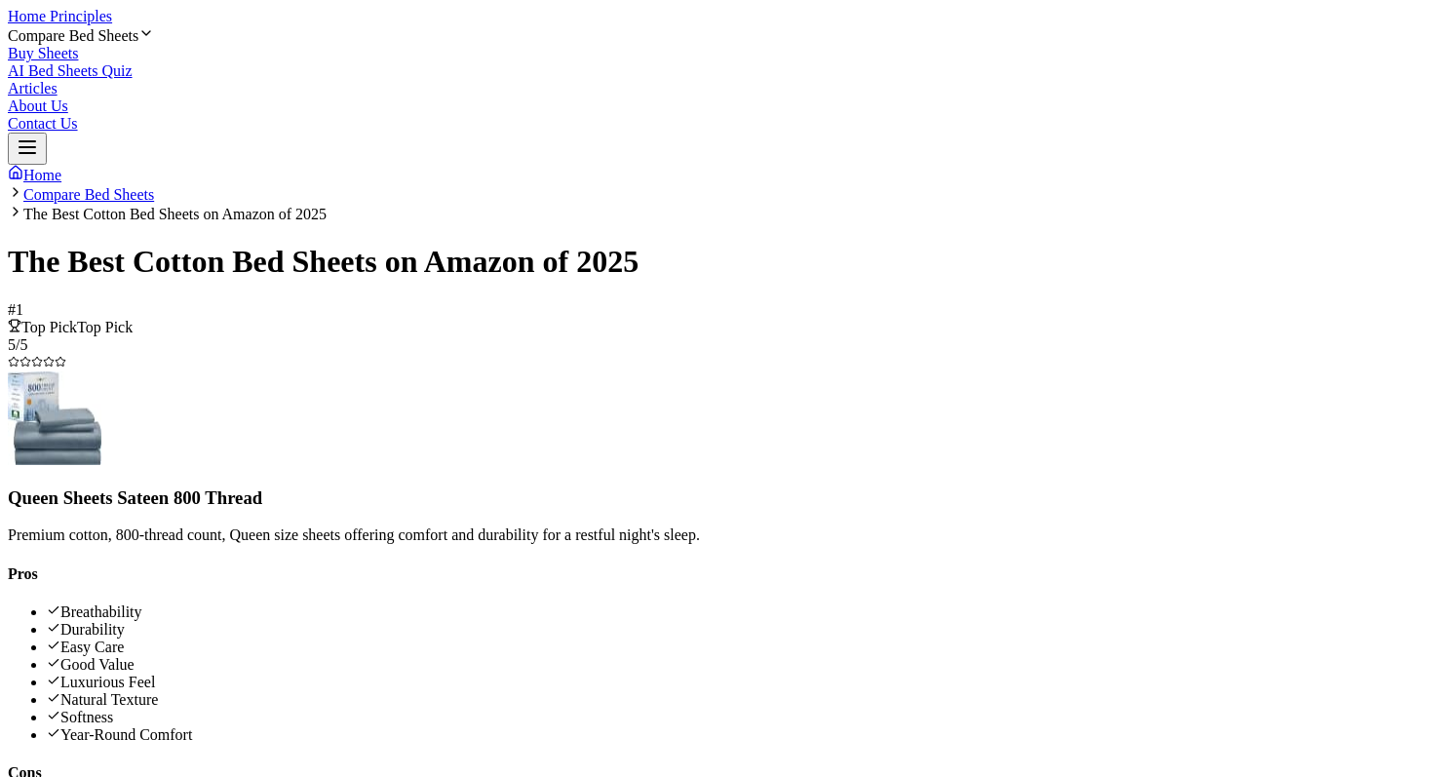
click at [78, 45] on link "Buy Sheets" at bounding box center [43, 53] width 70 height 17
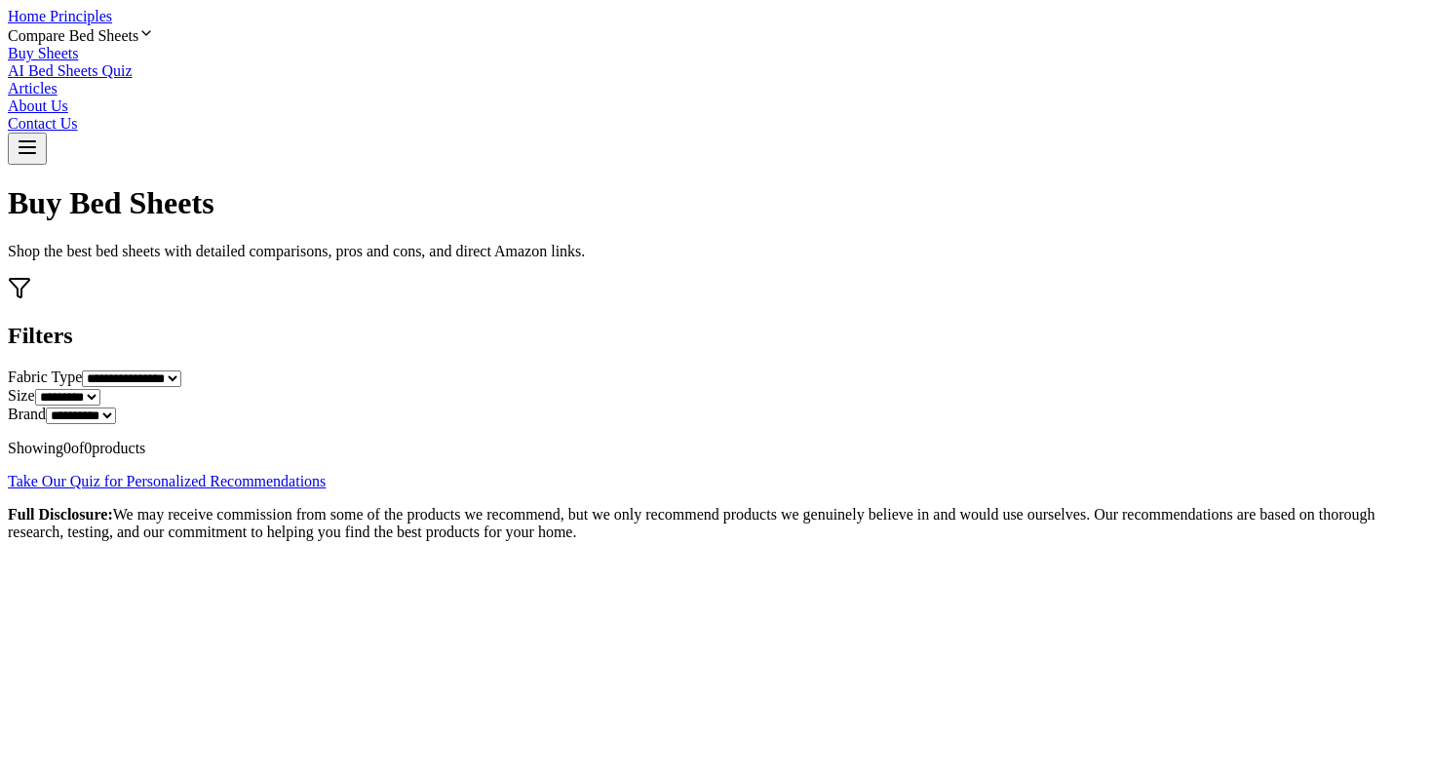
click at [78, 45] on link "Buy Sheets" at bounding box center [43, 53] width 70 height 17
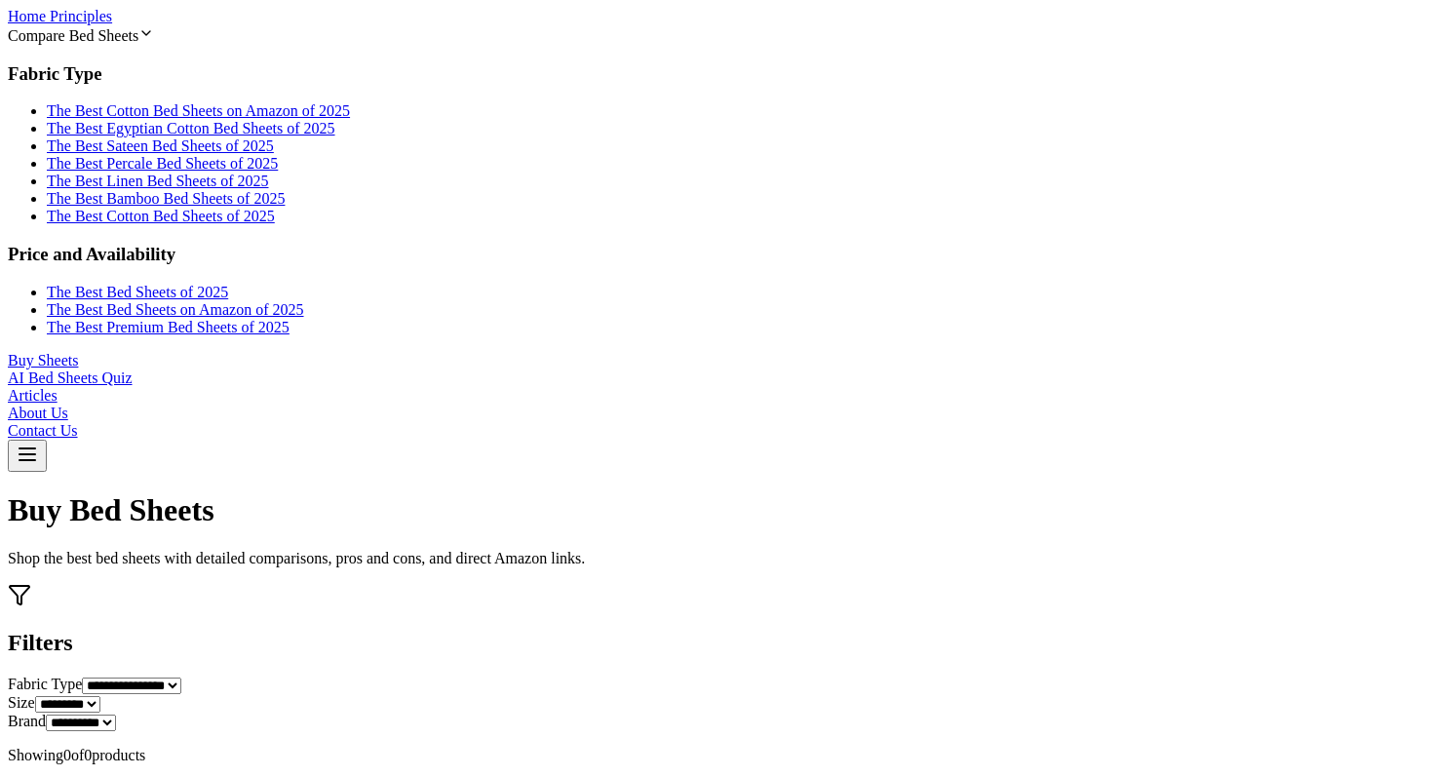
click at [581, 35] on div "Compare Bed Sheets" at bounding box center [716, 34] width 1417 height 19
click at [578, 27] on div "Compare Bed Sheets" at bounding box center [716, 34] width 1417 height 19
click at [350, 119] on link "The Best Cotton Bed Sheets on Amazon of 2025" at bounding box center [198, 110] width 303 height 17
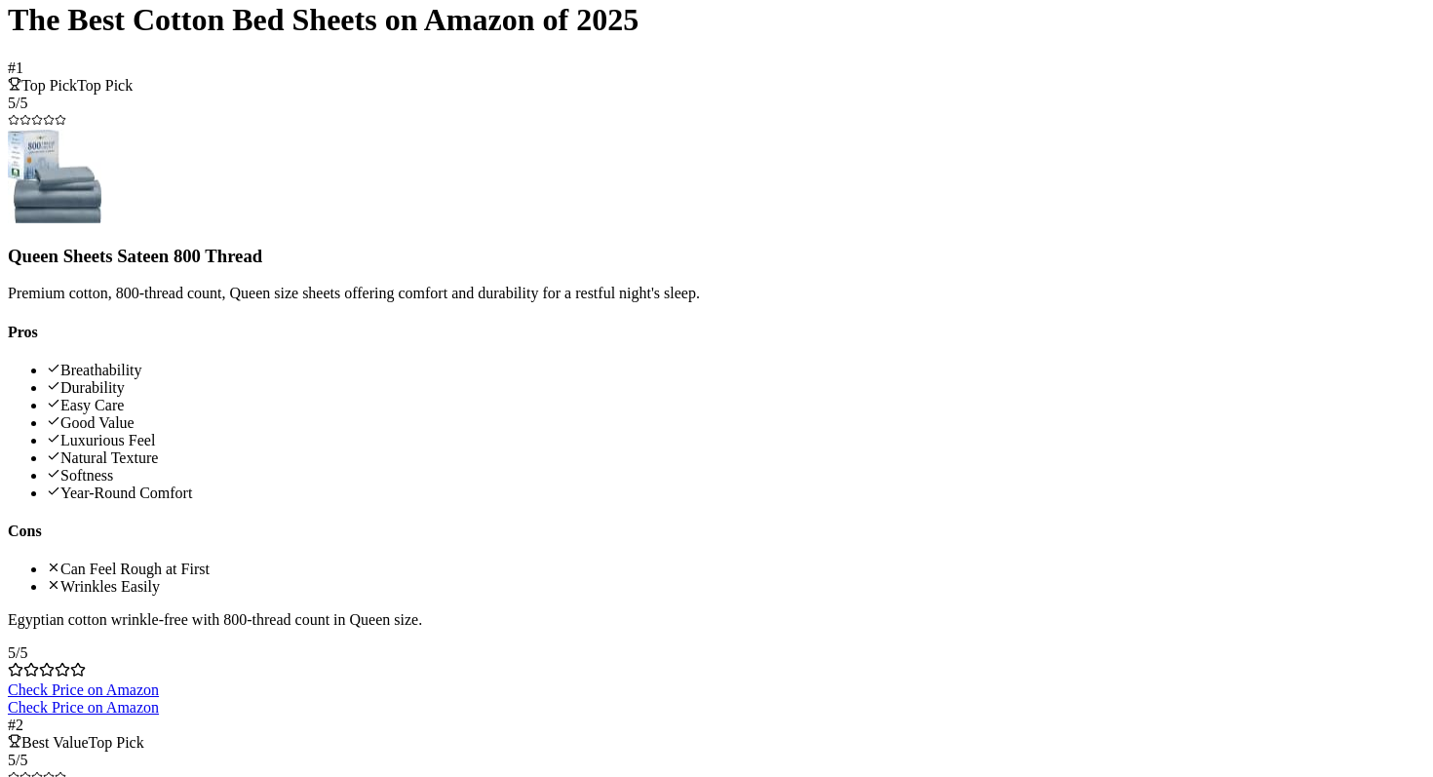
scroll to position [253, 0]
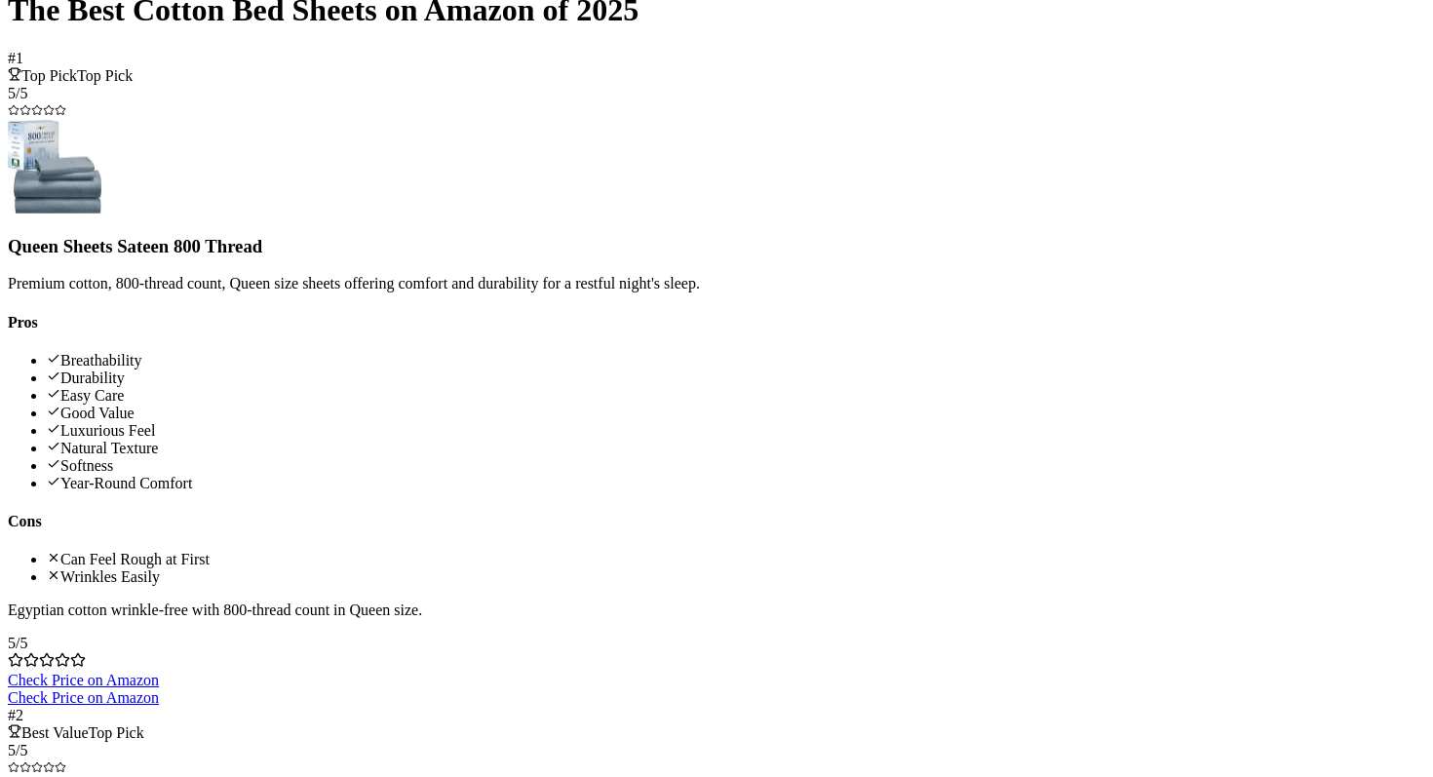
scroll to position [238, 0]
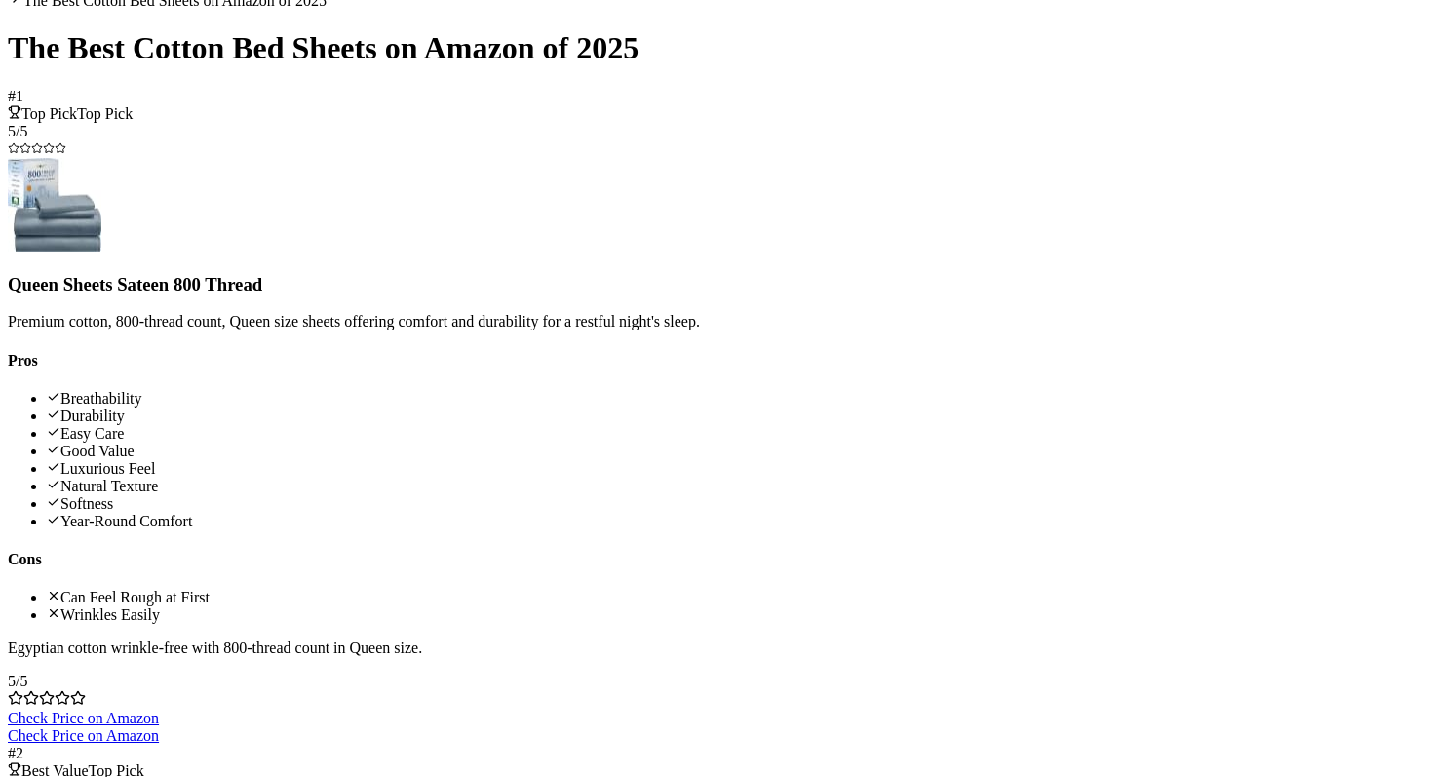
scroll to position [219, 0]
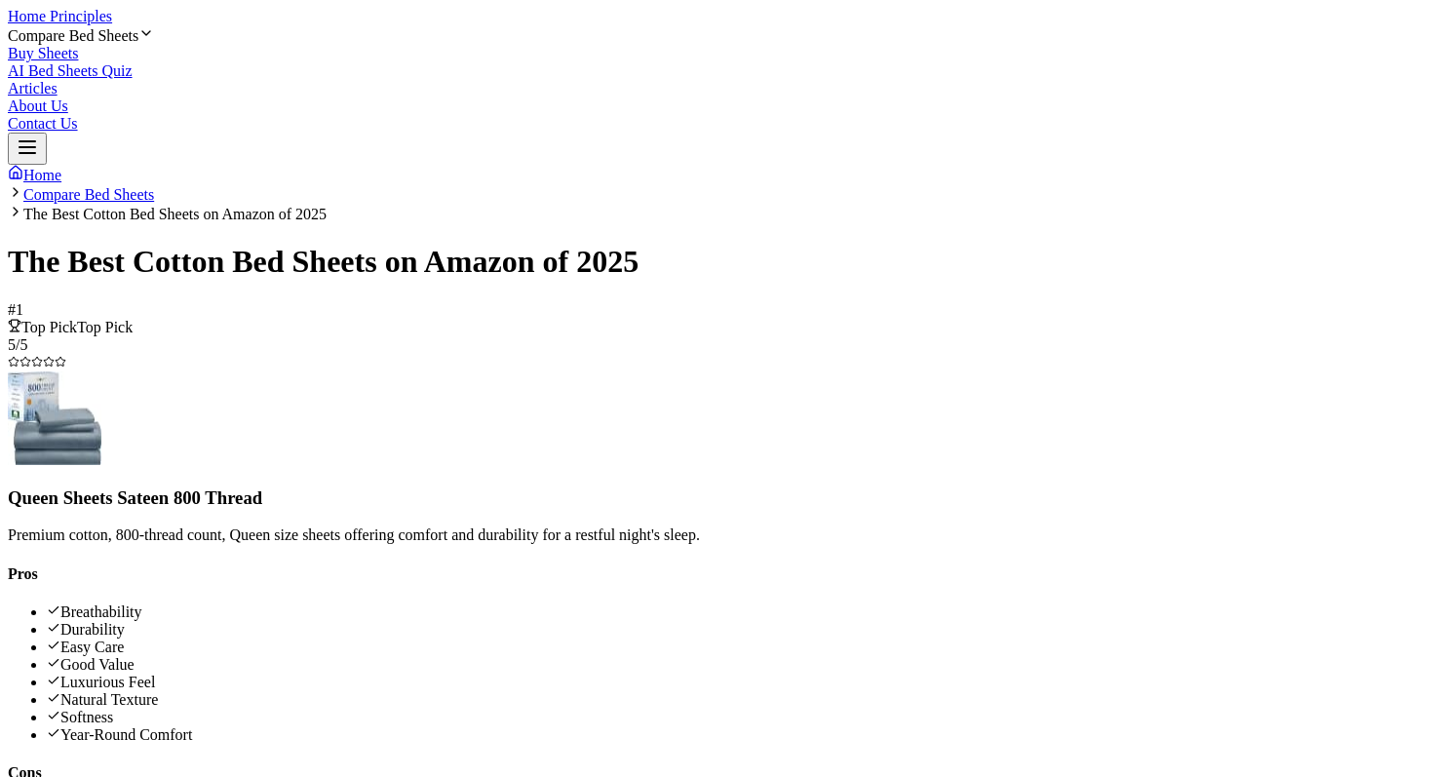
scroll to position [162, 0]
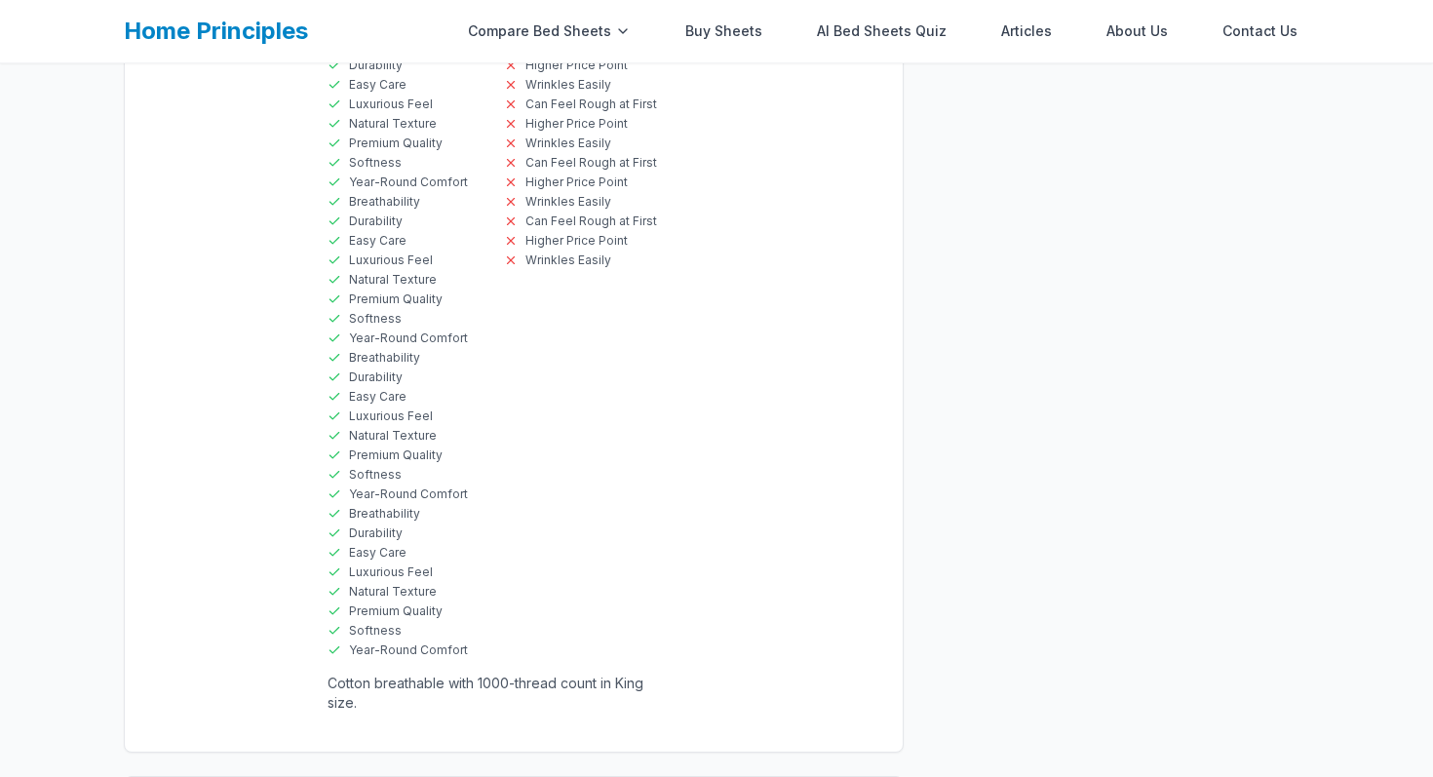
scroll to position [2190, 0]
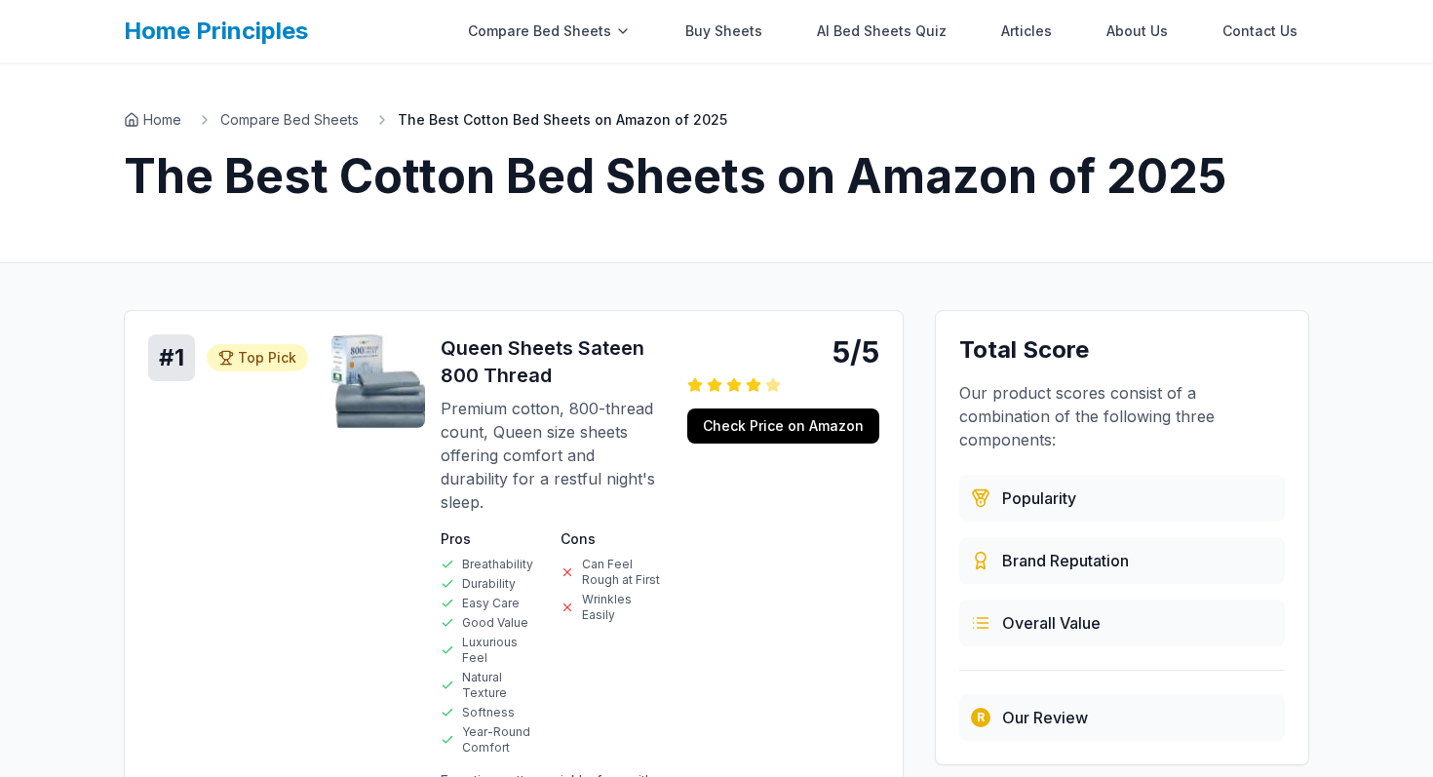
click at [556, 342] on h3 "Queen Sheets Sateen 800 Thread" at bounding box center [552, 361] width 223 height 55
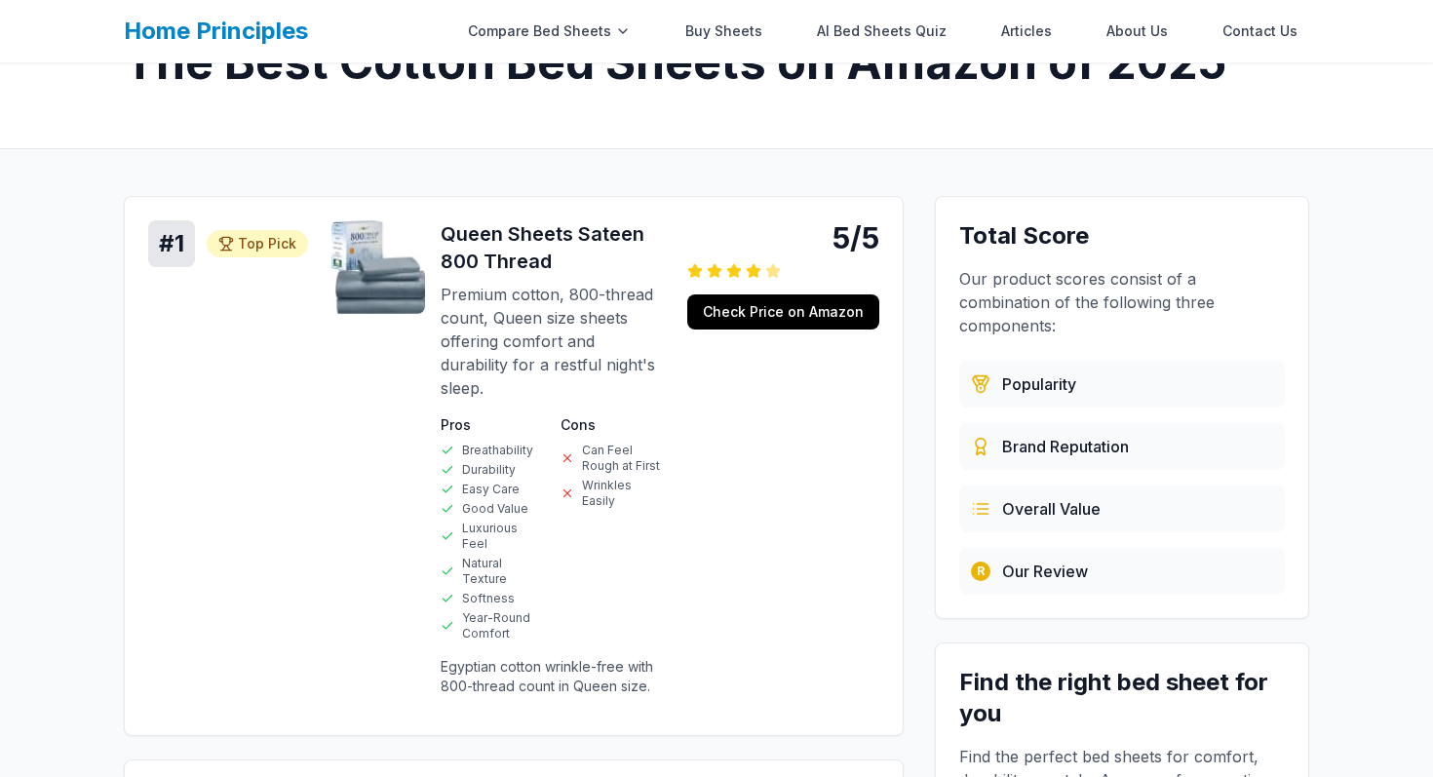
scroll to position [116, 0]
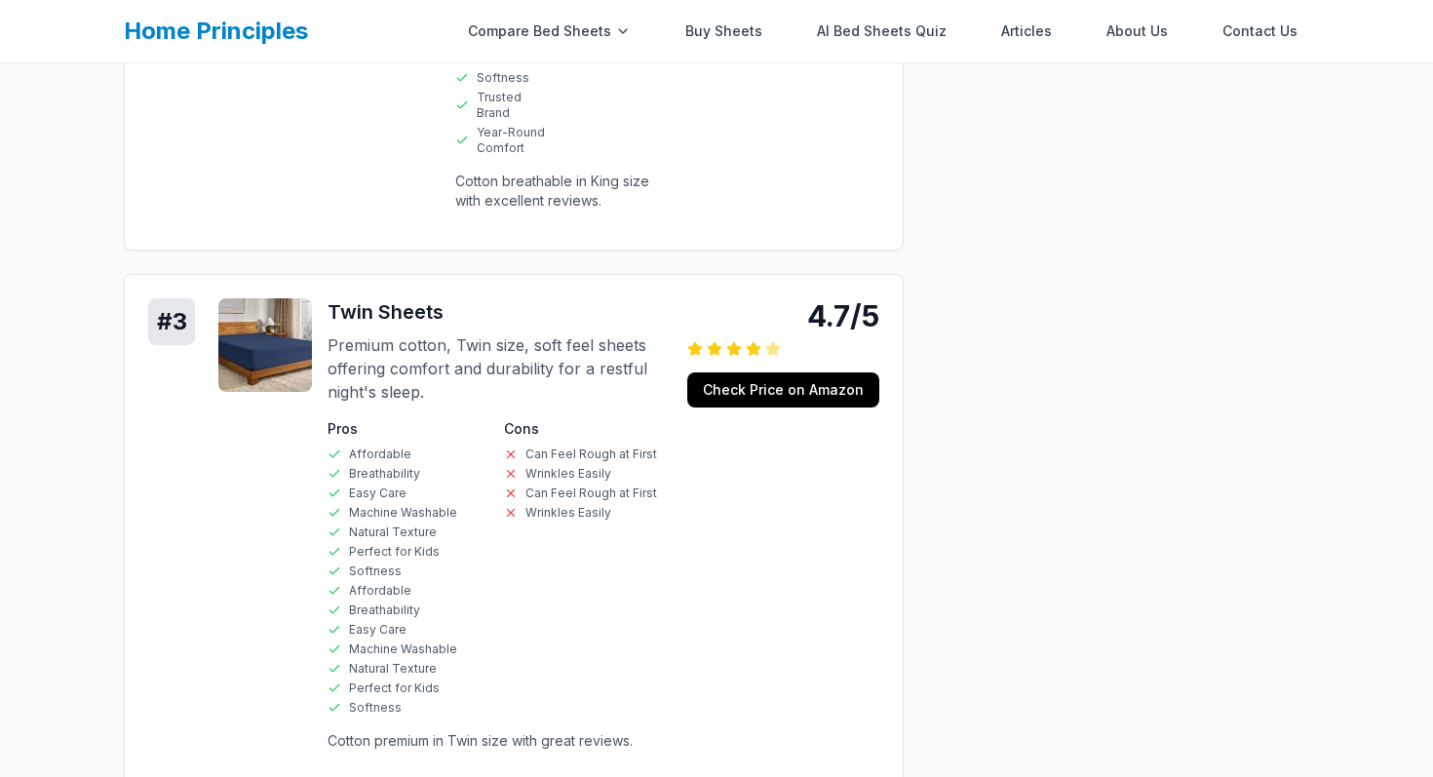
scroll to position [1228, 0]
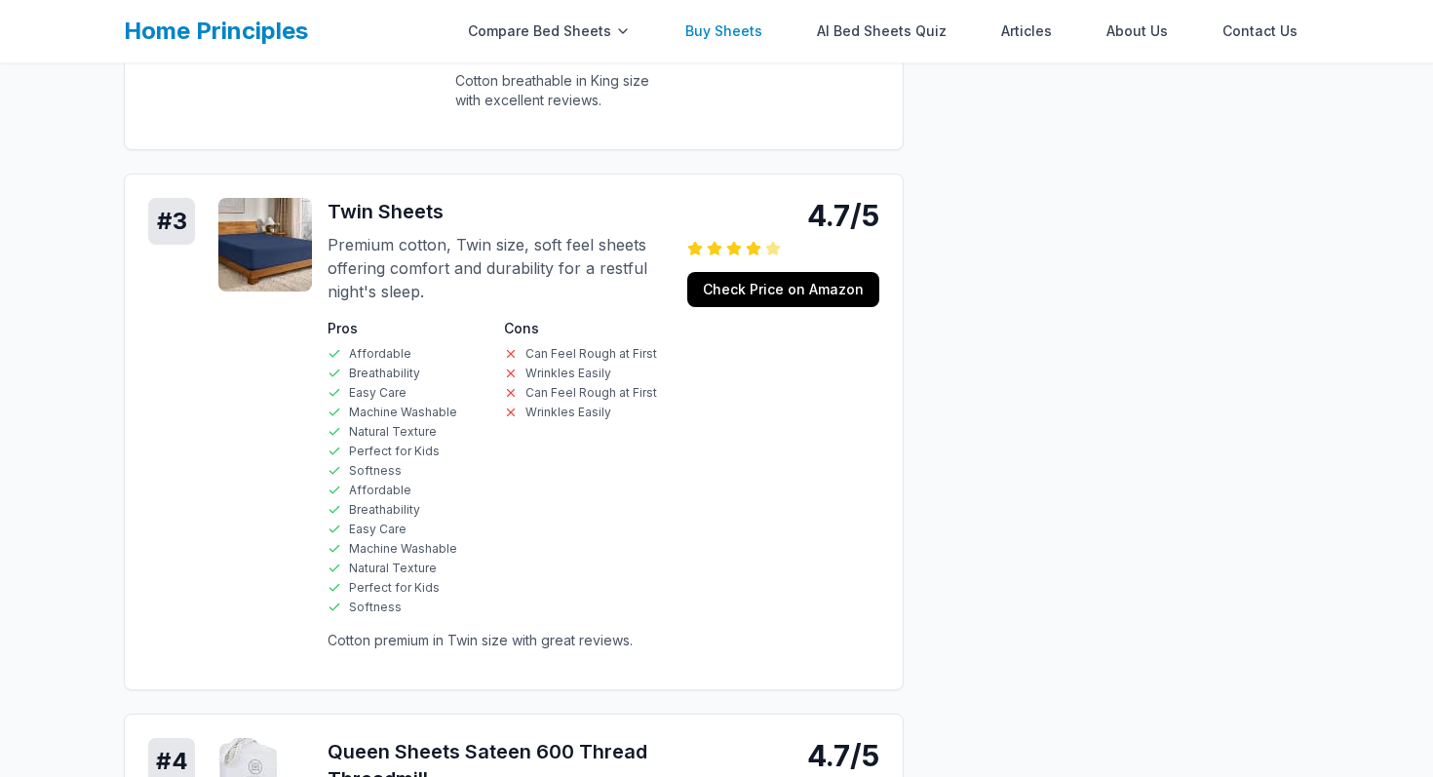
click at [751, 39] on link "Buy Sheets" at bounding box center [724, 31] width 100 height 39
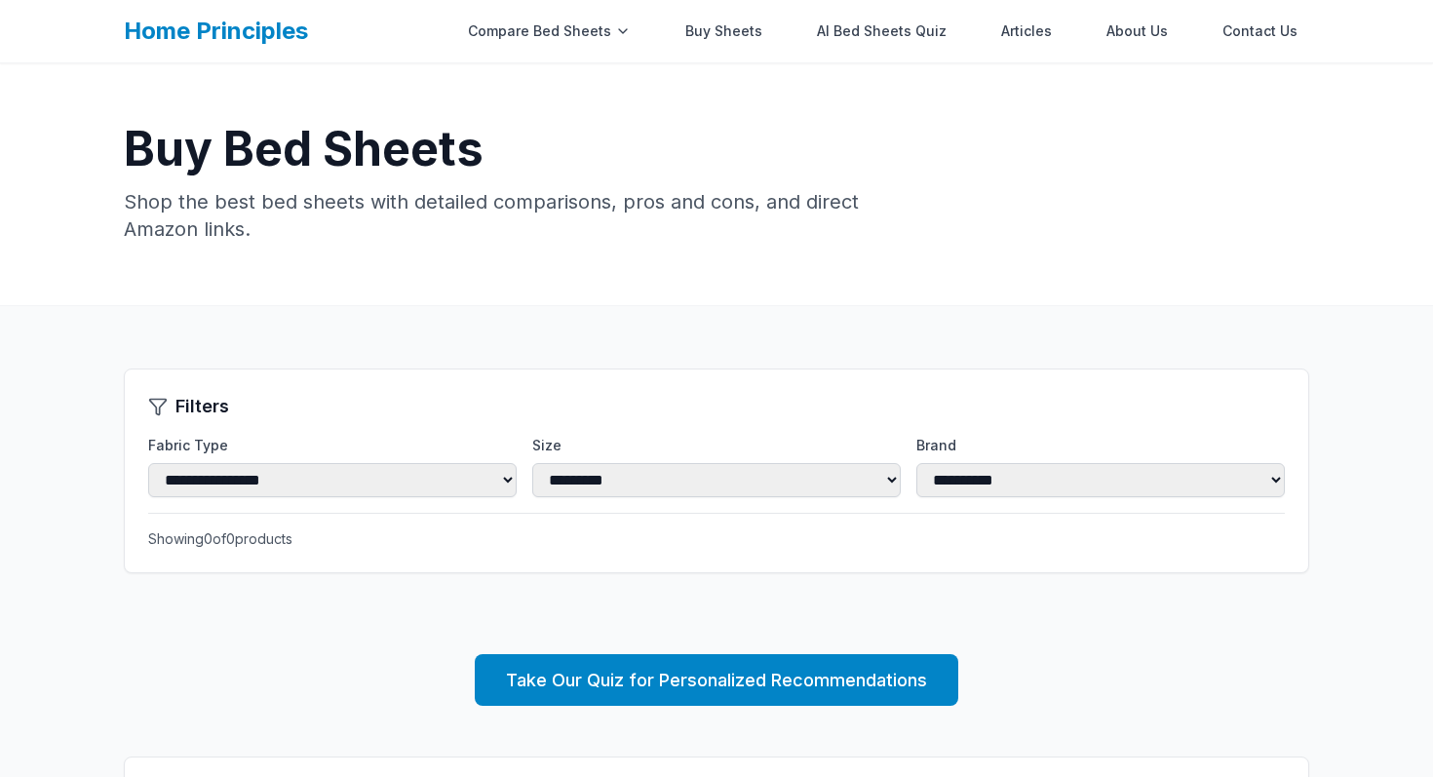
scroll to position [17, 0]
click at [1034, 32] on link "Articles" at bounding box center [1026, 31] width 74 height 39
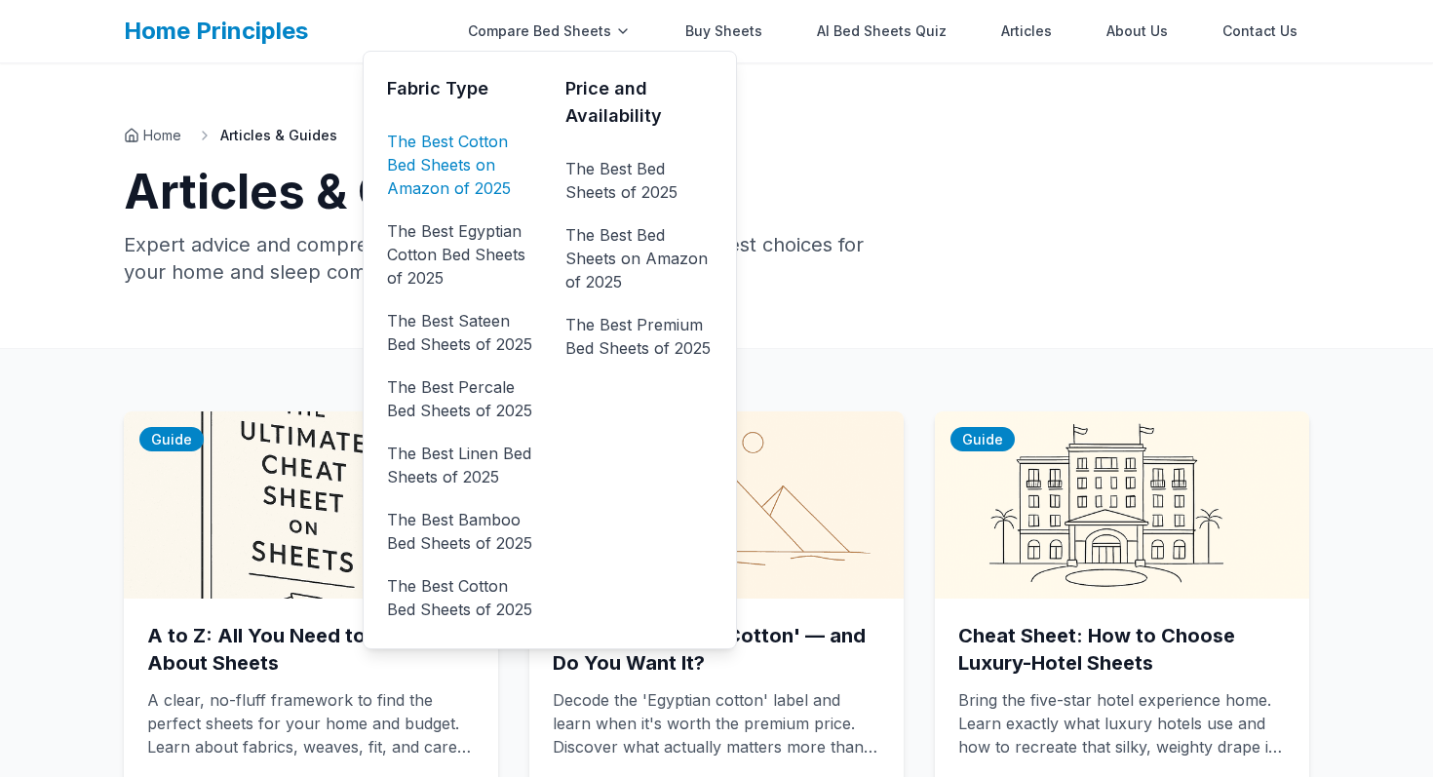
click at [461, 160] on link "The Best Cotton Bed Sheets on Amazon of 2025" at bounding box center [460, 165] width 147 height 78
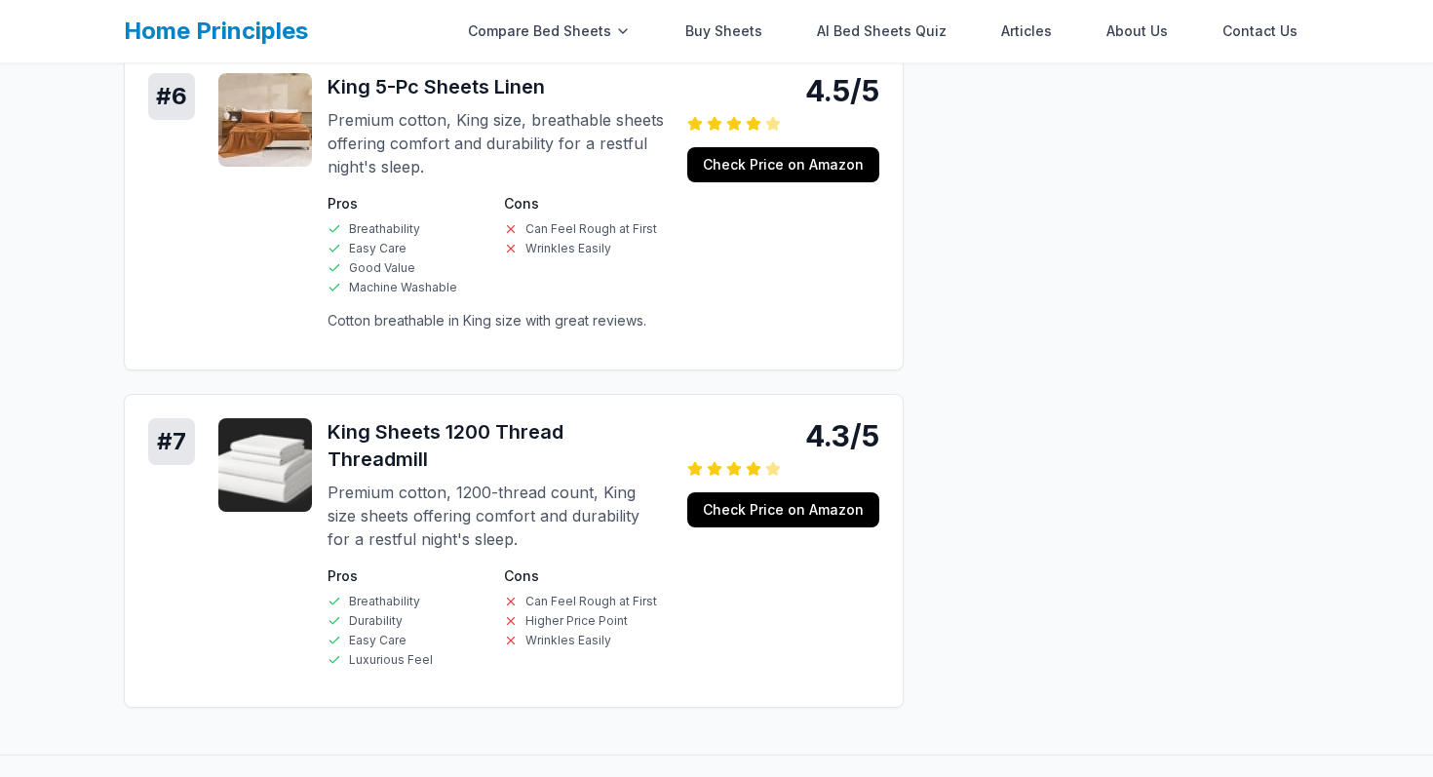
scroll to position [2236, 0]
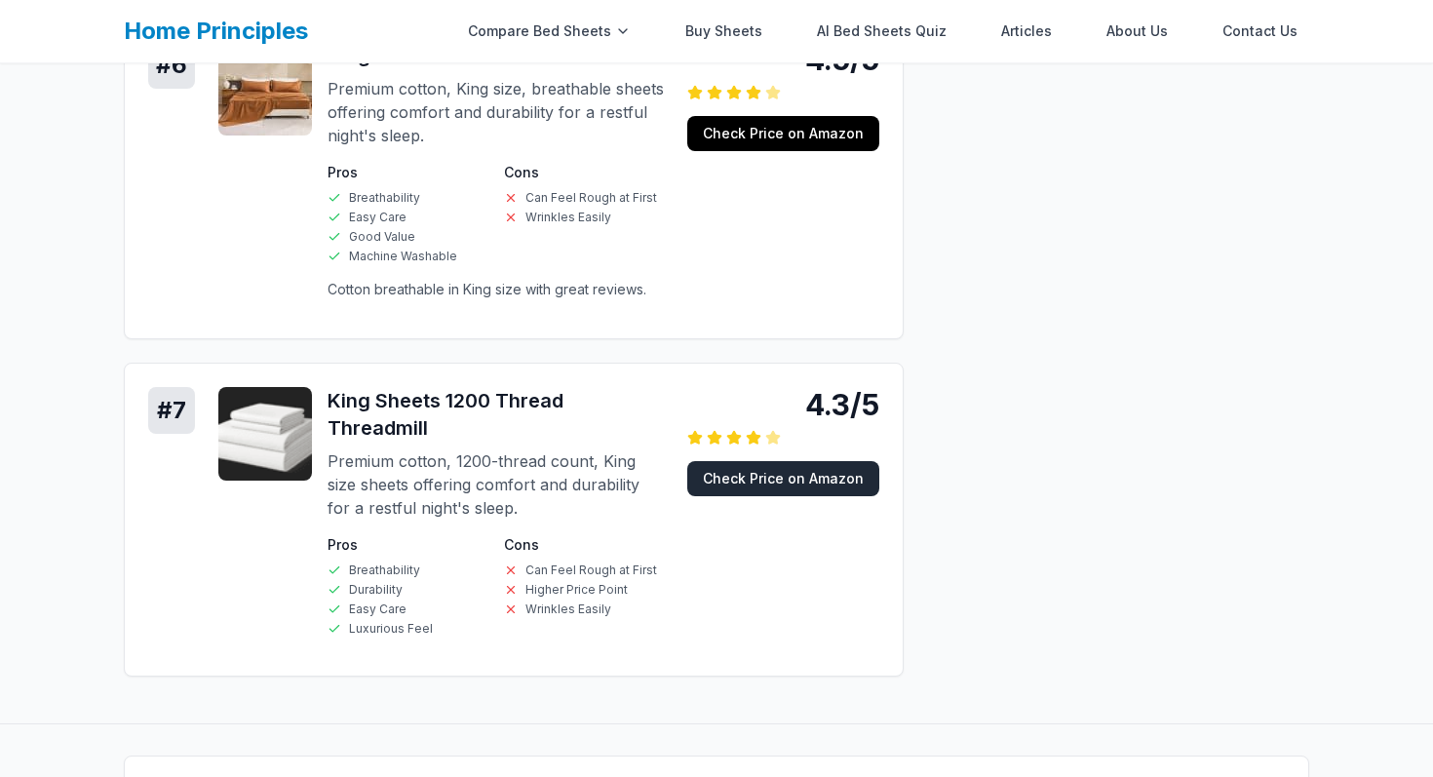
click at [760, 461] on link "Check Price on Amazon" at bounding box center [783, 478] width 192 height 35
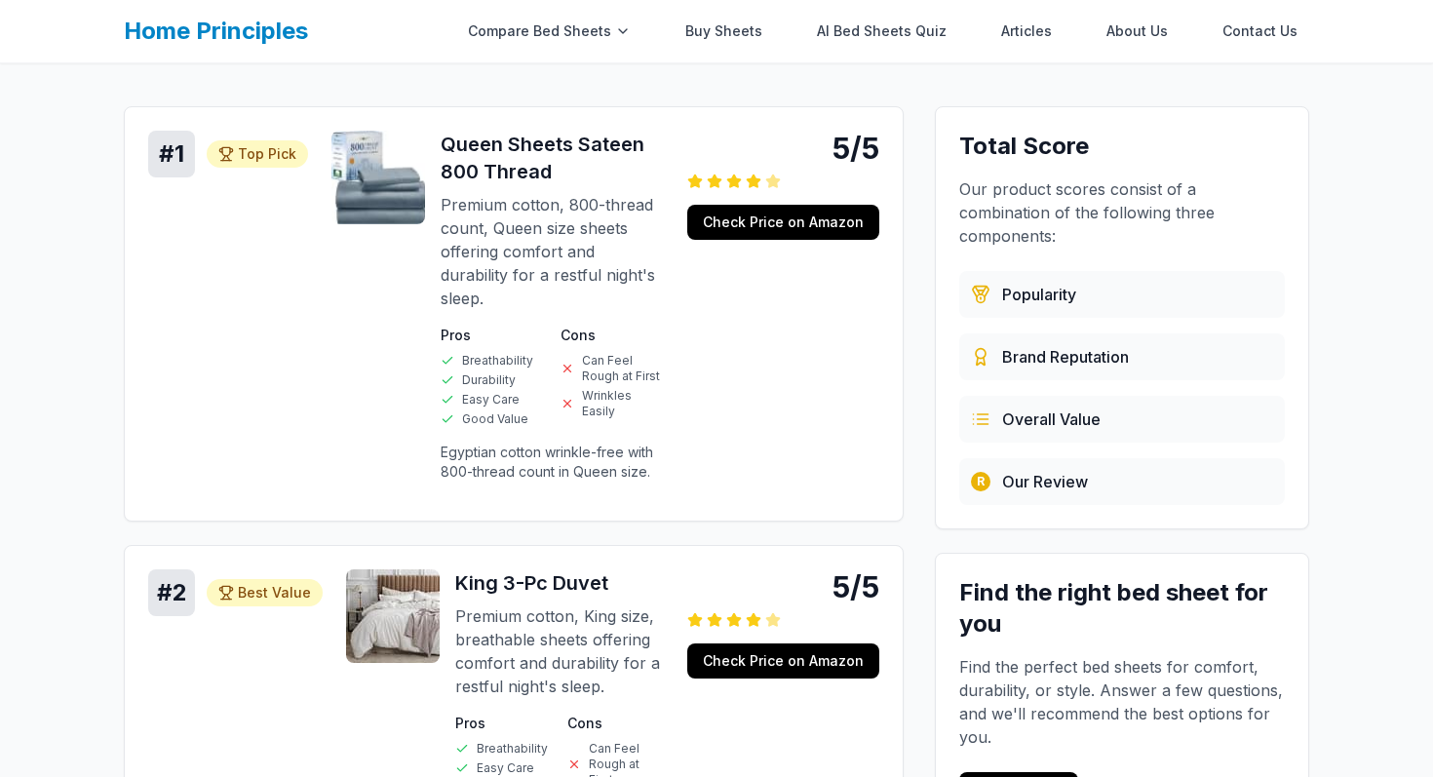
scroll to position [203, 0]
click at [578, 450] on p "Egyptian cotton wrinkle-free with 800-thread count in Queen size." at bounding box center [552, 462] width 223 height 39
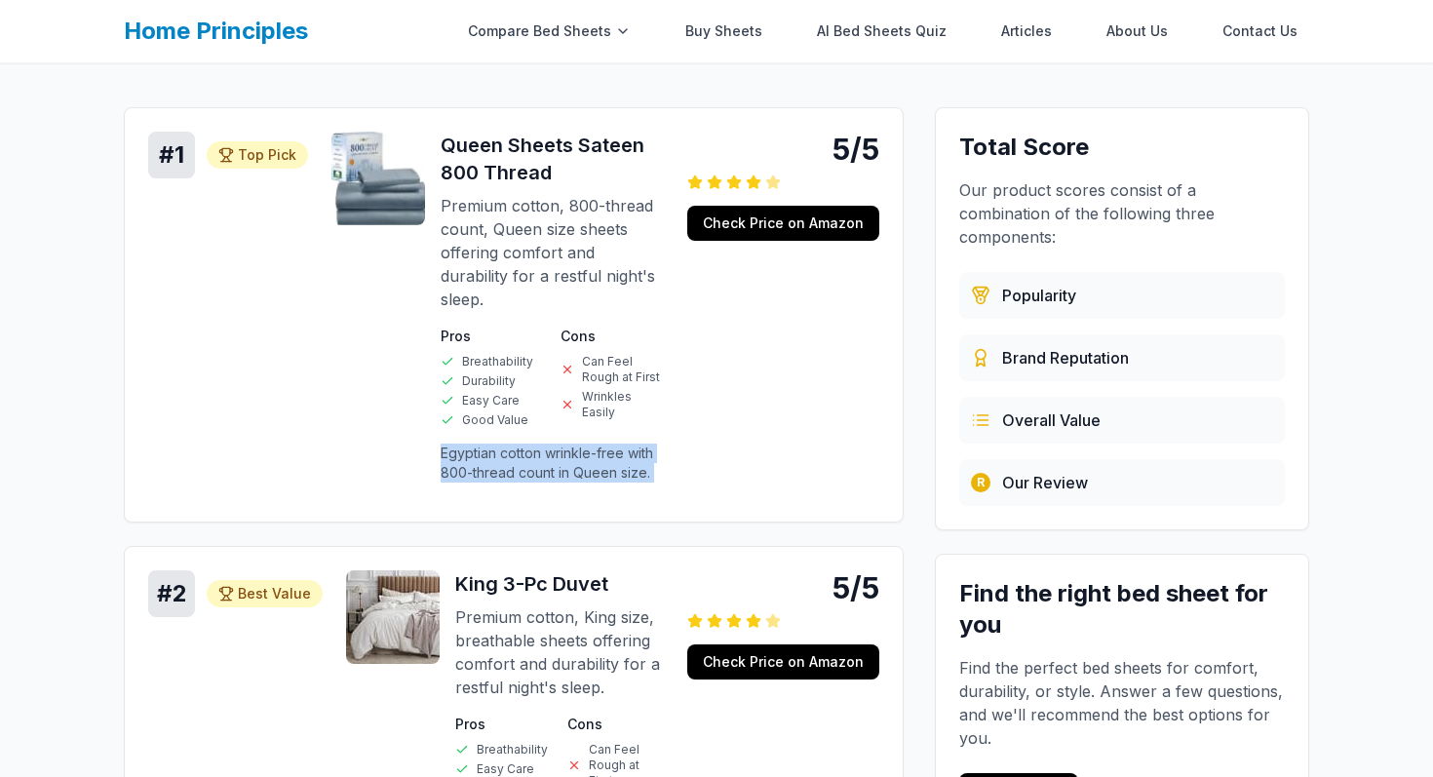
click at [578, 450] on p "Egyptian cotton wrinkle-free with 800-thread count in Queen size." at bounding box center [552, 462] width 223 height 39
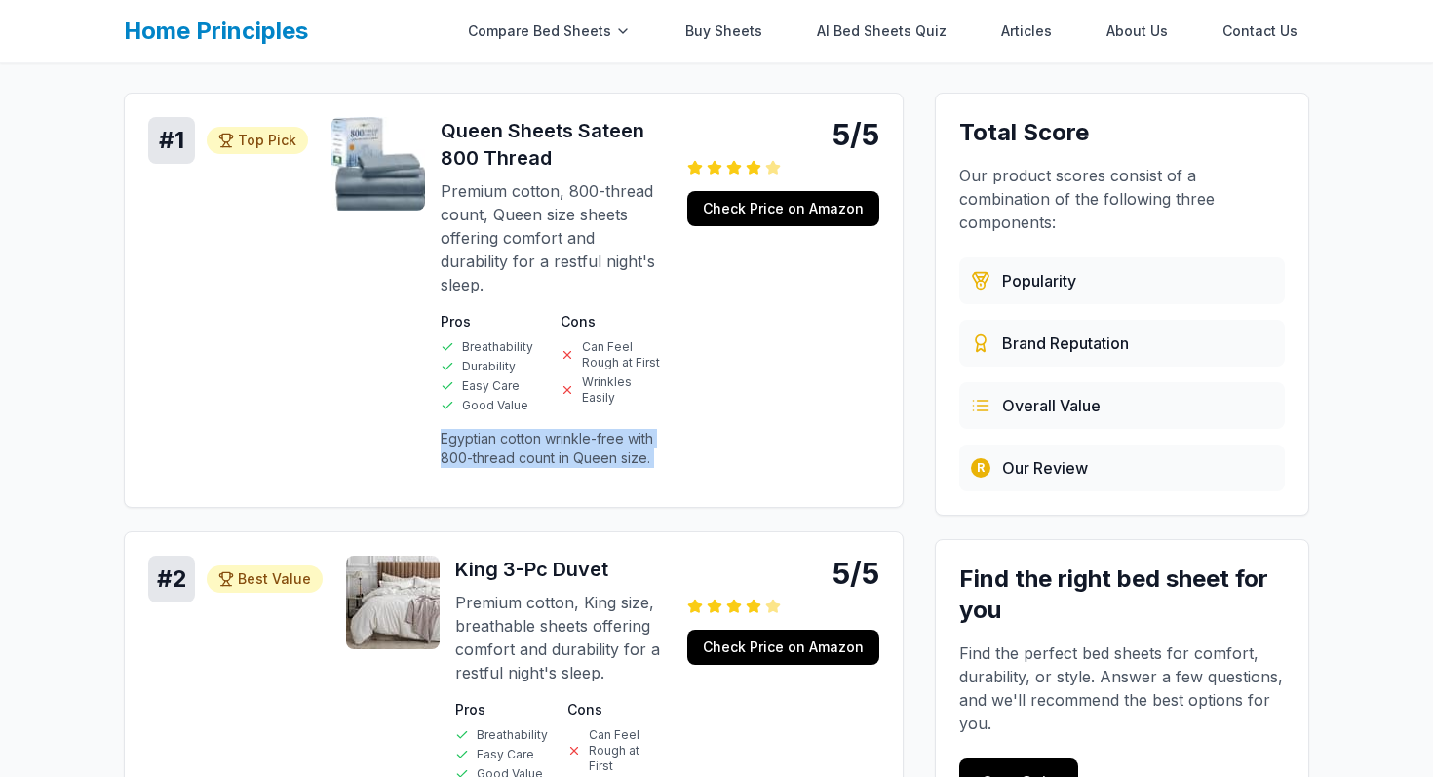
scroll to position [225, 0]
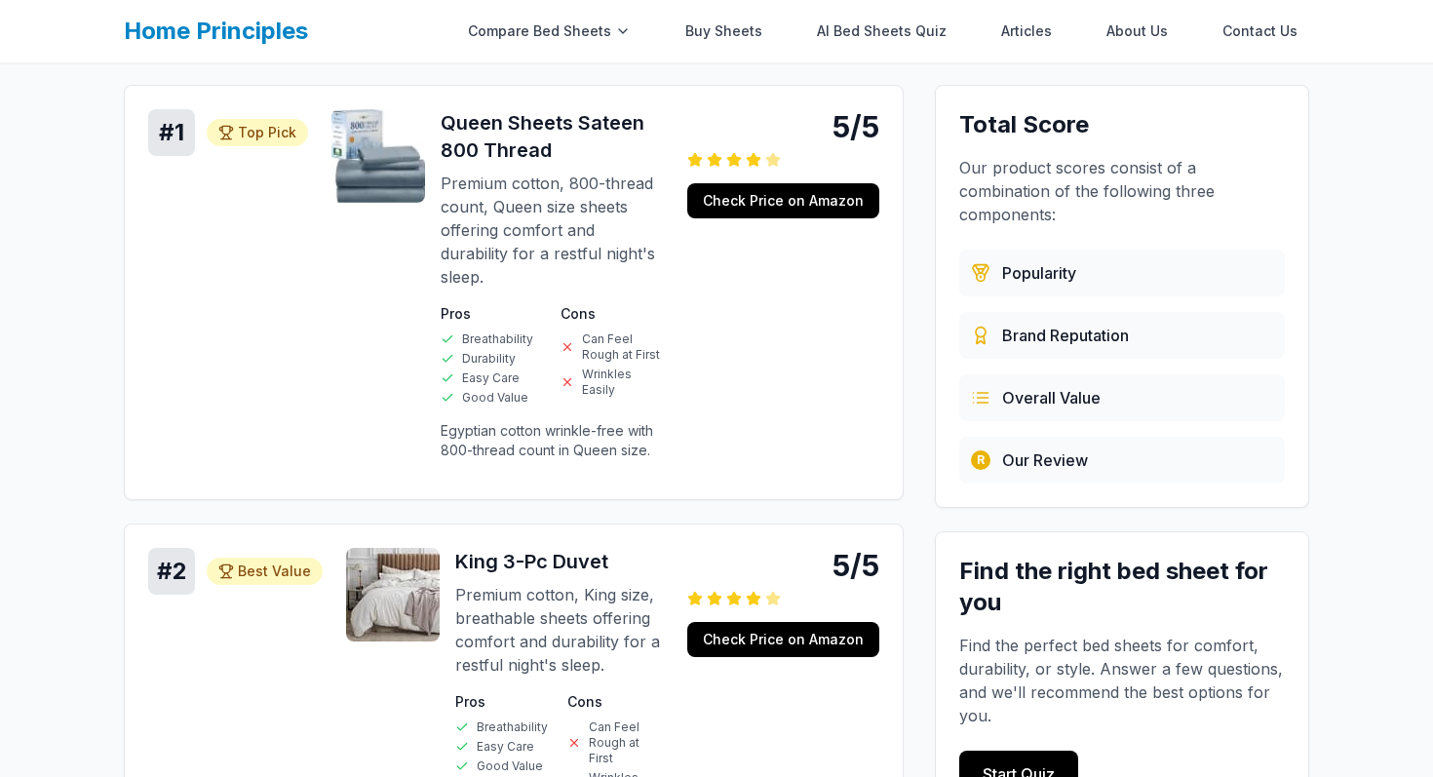
click at [830, 221] on div "# 1 Top Pick Top Pick 5/5 Queen Sheets Sateen 800 Thread Premium cotton, 800-th…" at bounding box center [513, 292] width 731 height 366
click at [830, 205] on link "Check Price on Amazon" at bounding box center [783, 200] width 192 height 35
click at [735, 23] on link "Buy Sheets" at bounding box center [724, 31] width 100 height 39
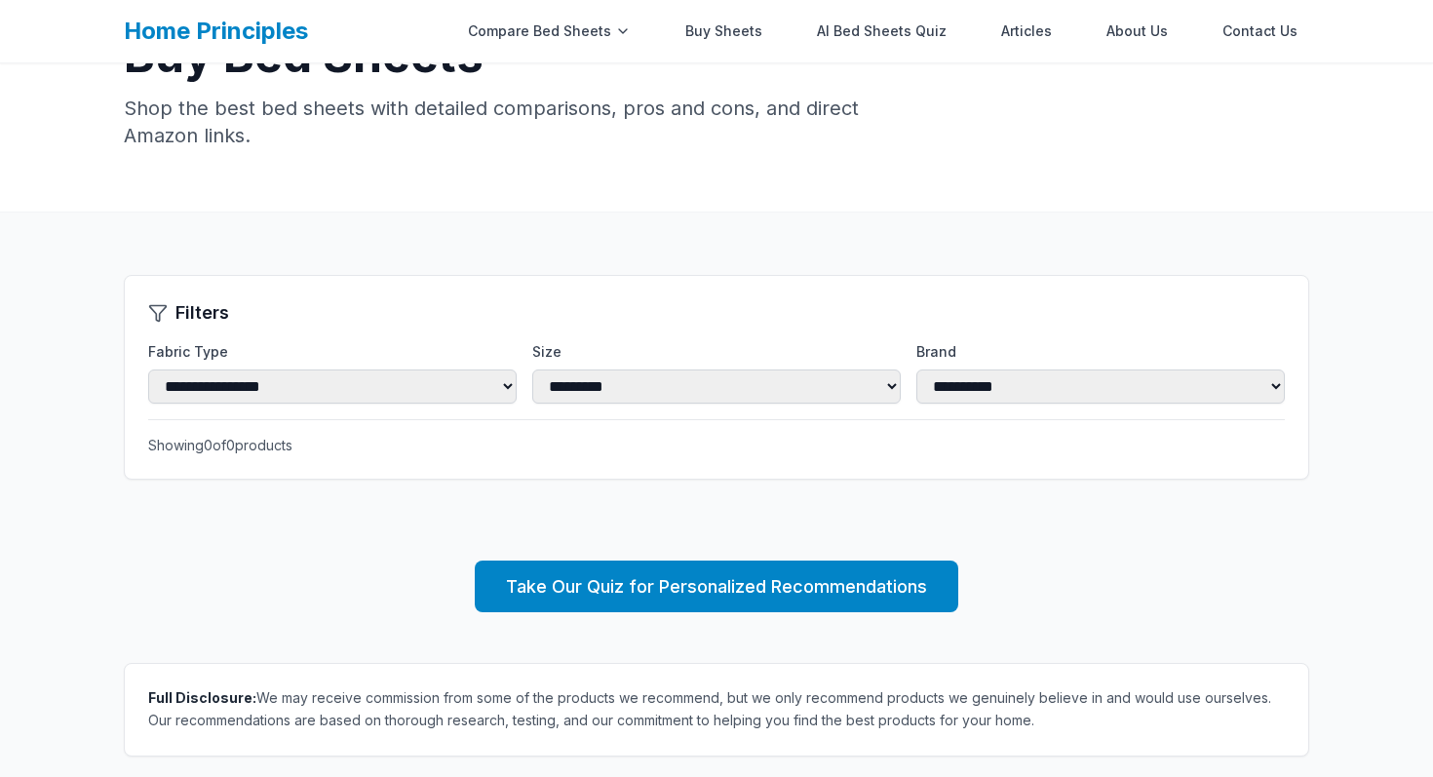
scroll to position [139, 0]
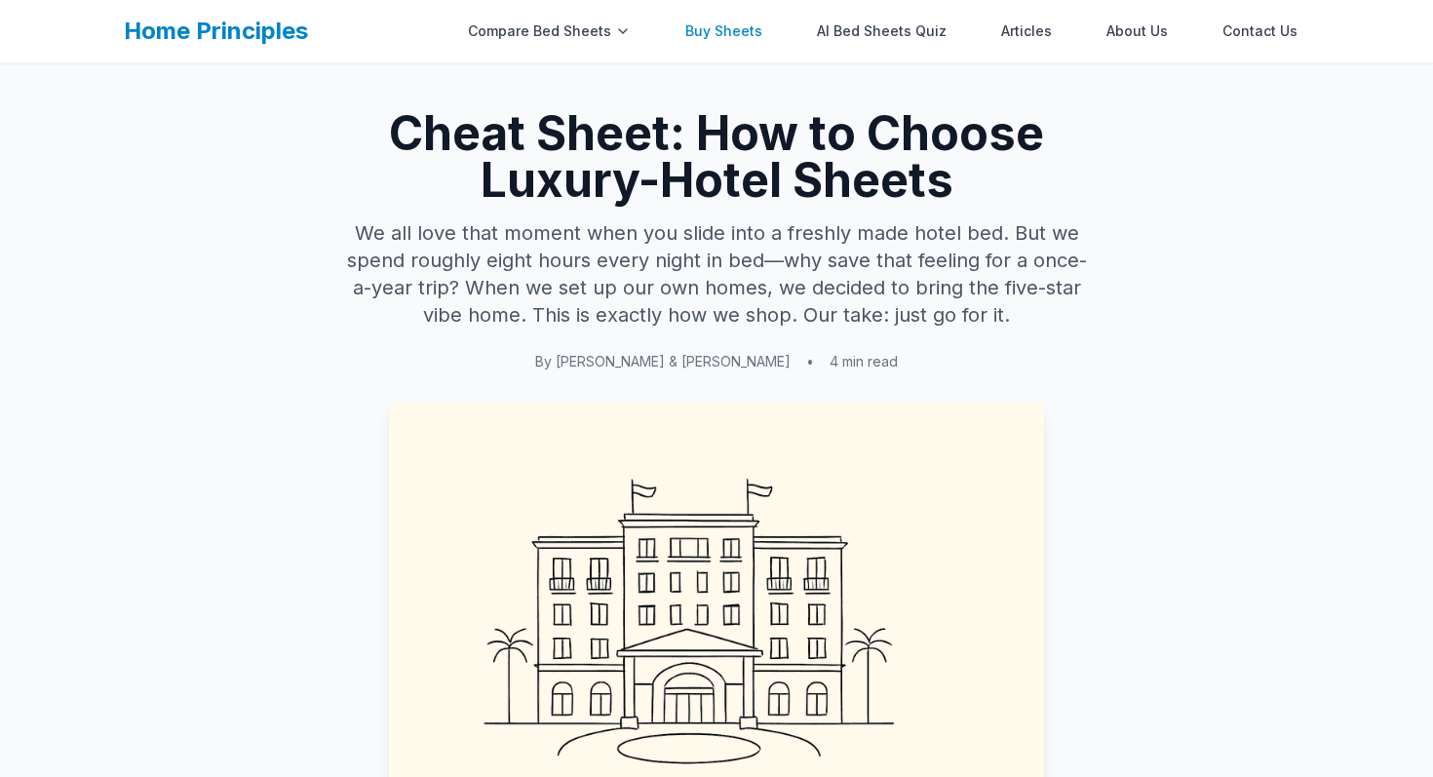
click at [746, 34] on link "Buy Sheets" at bounding box center [724, 31] width 100 height 39
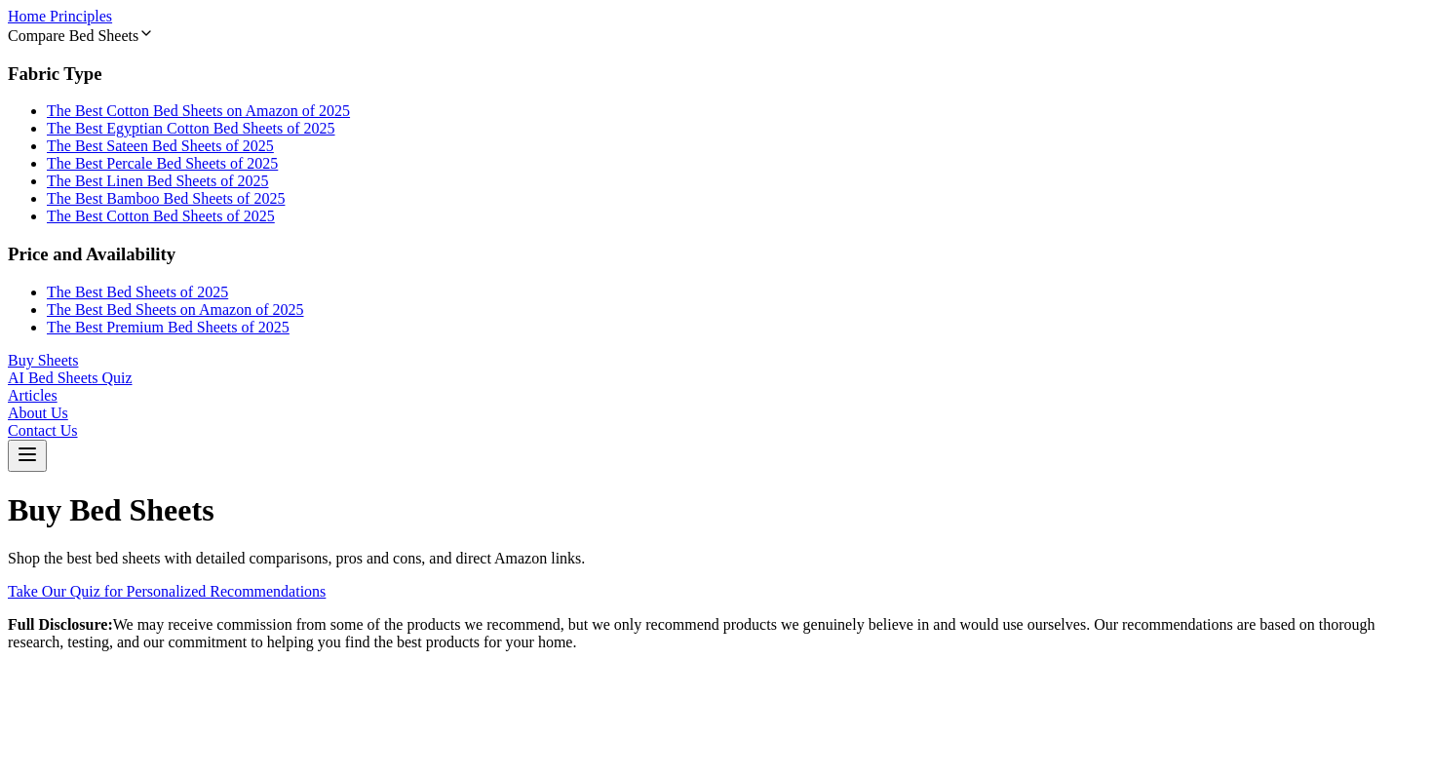
click at [588, 36] on div "Compare Bed Sheets" at bounding box center [716, 34] width 1417 height 19
click at [228, 284] on link "The Best Bed Sheets of 2025" at bounding box center [137, 292] width 181 height 17
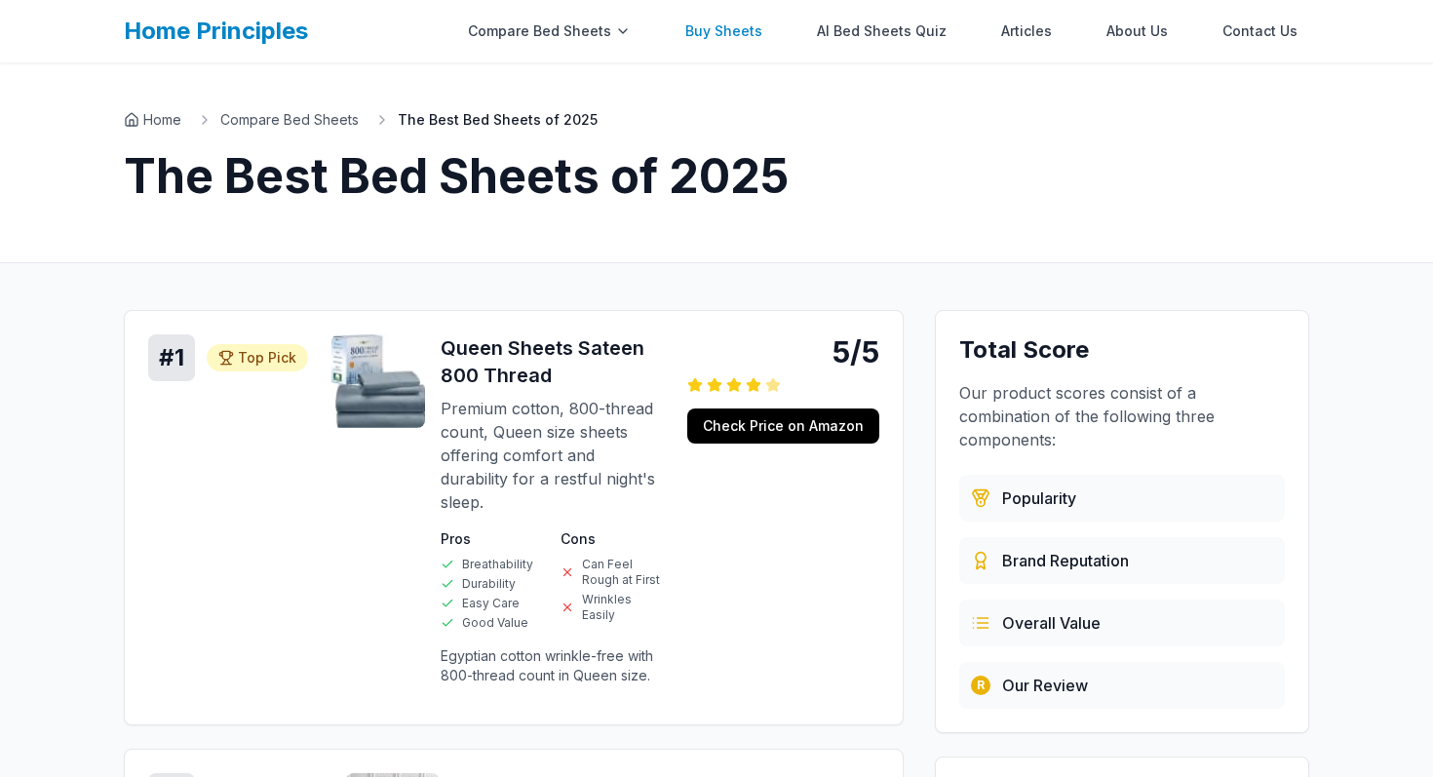
click at [739, 39] on link "Buy Sheets" at bounding box center [724, 31] width 100 height 39
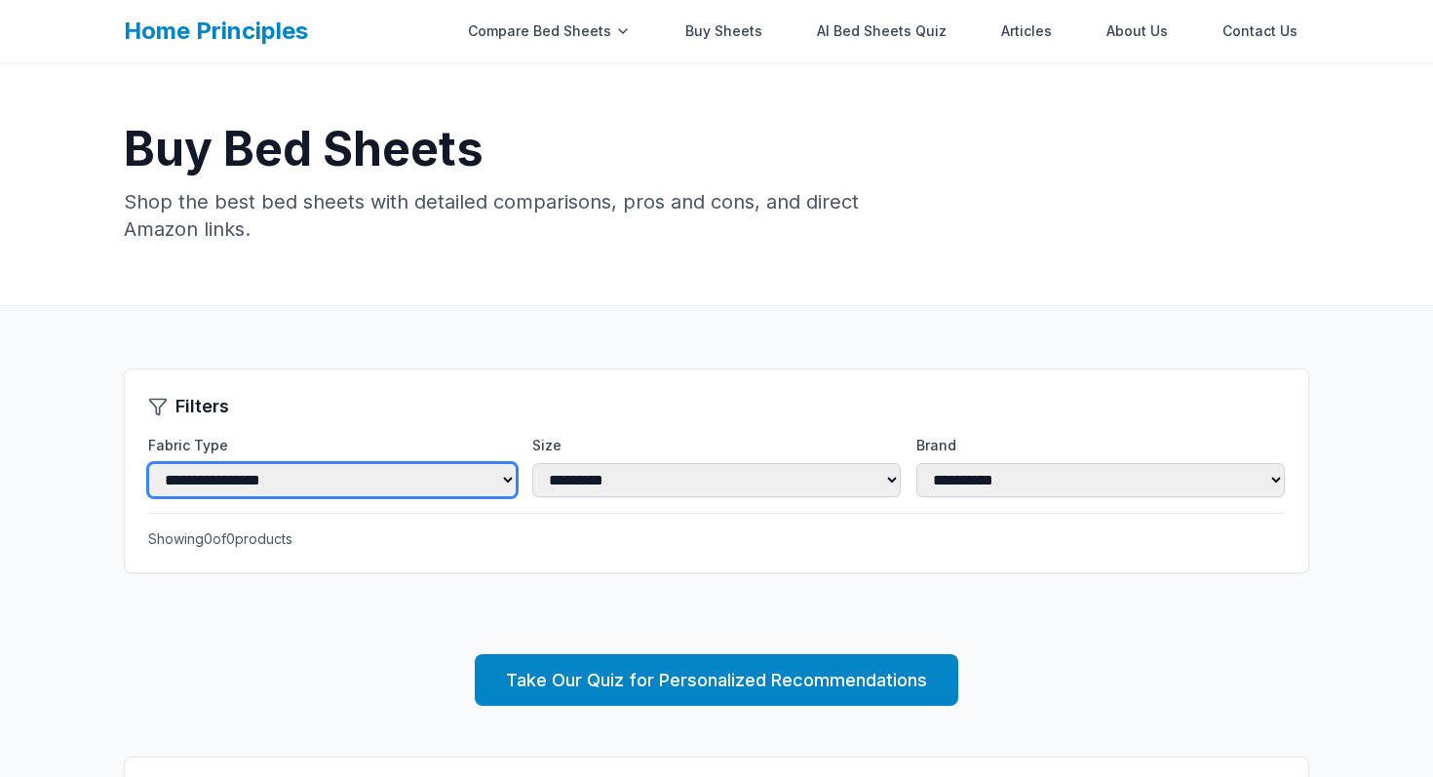
click at [338, 481] on select "**********" at bounding box center [332, 480] width 368 height 34
click at [148, 463] on select "**********" at bounding box center [332, 480] width 368 height 34
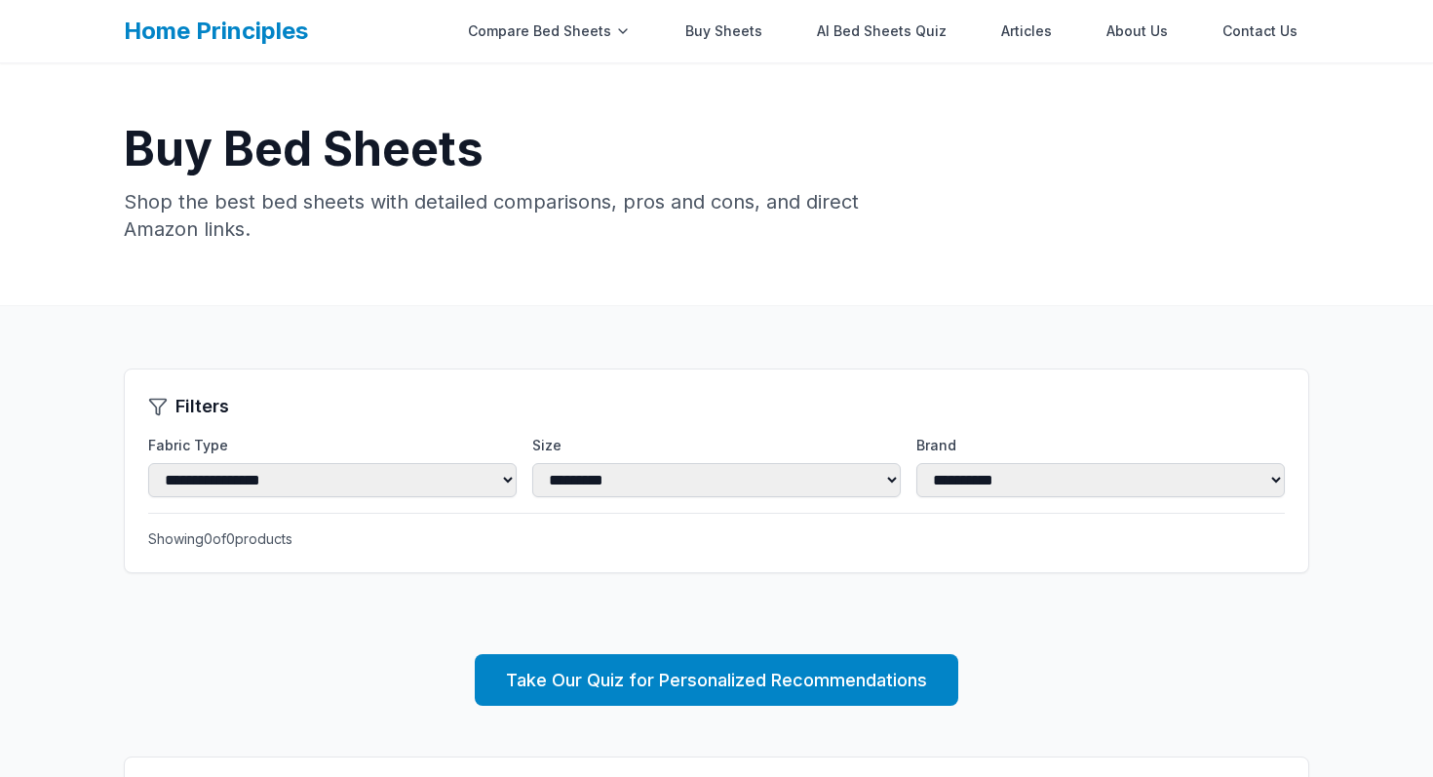
click at [629, 458] on div "Size *********" at bounding box center [716, 466] width 368 height 61
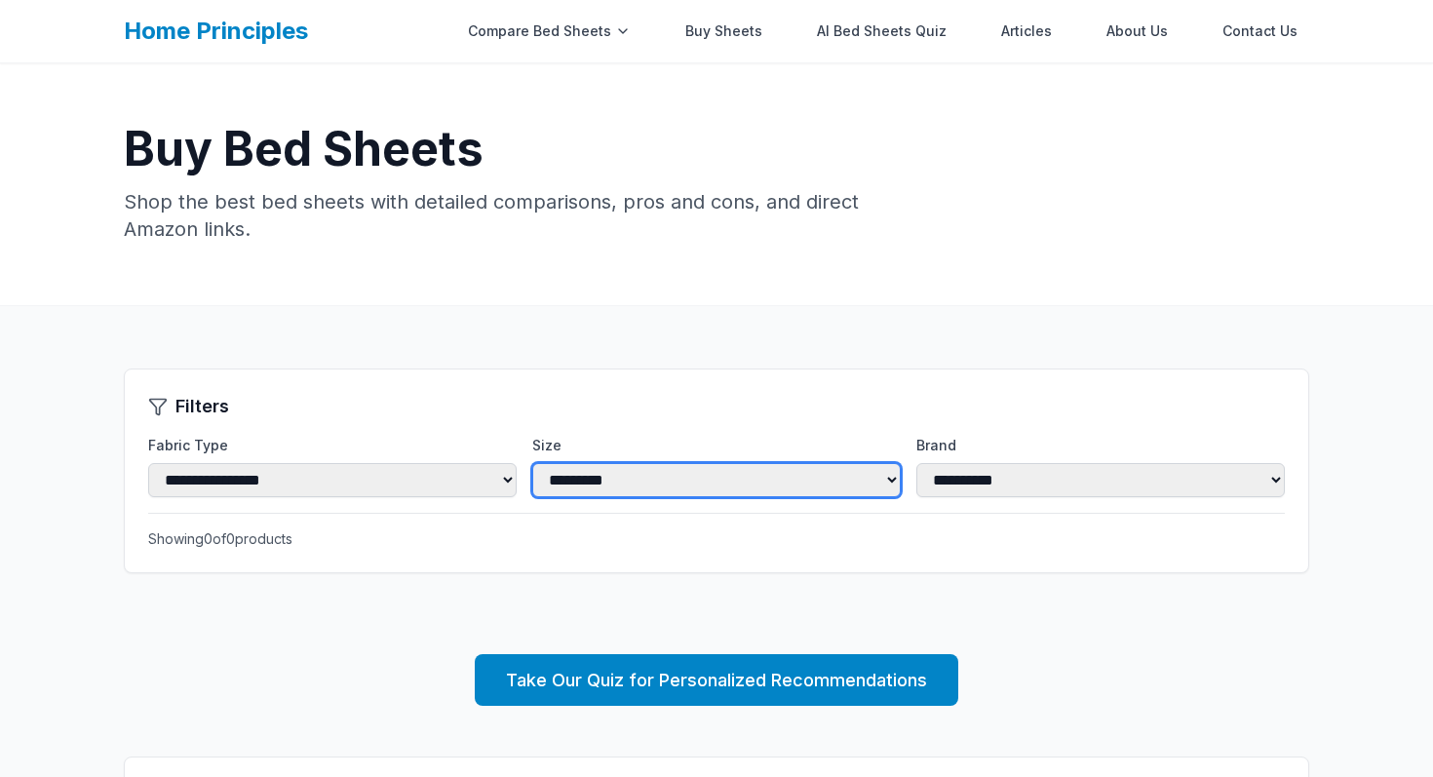
click at [617, 483] on select "*********" at bounding box center [716, 480] width 368 height 34
click at [532, 463] on select "*********" at bounding box center [716, 480] width 368 height 34
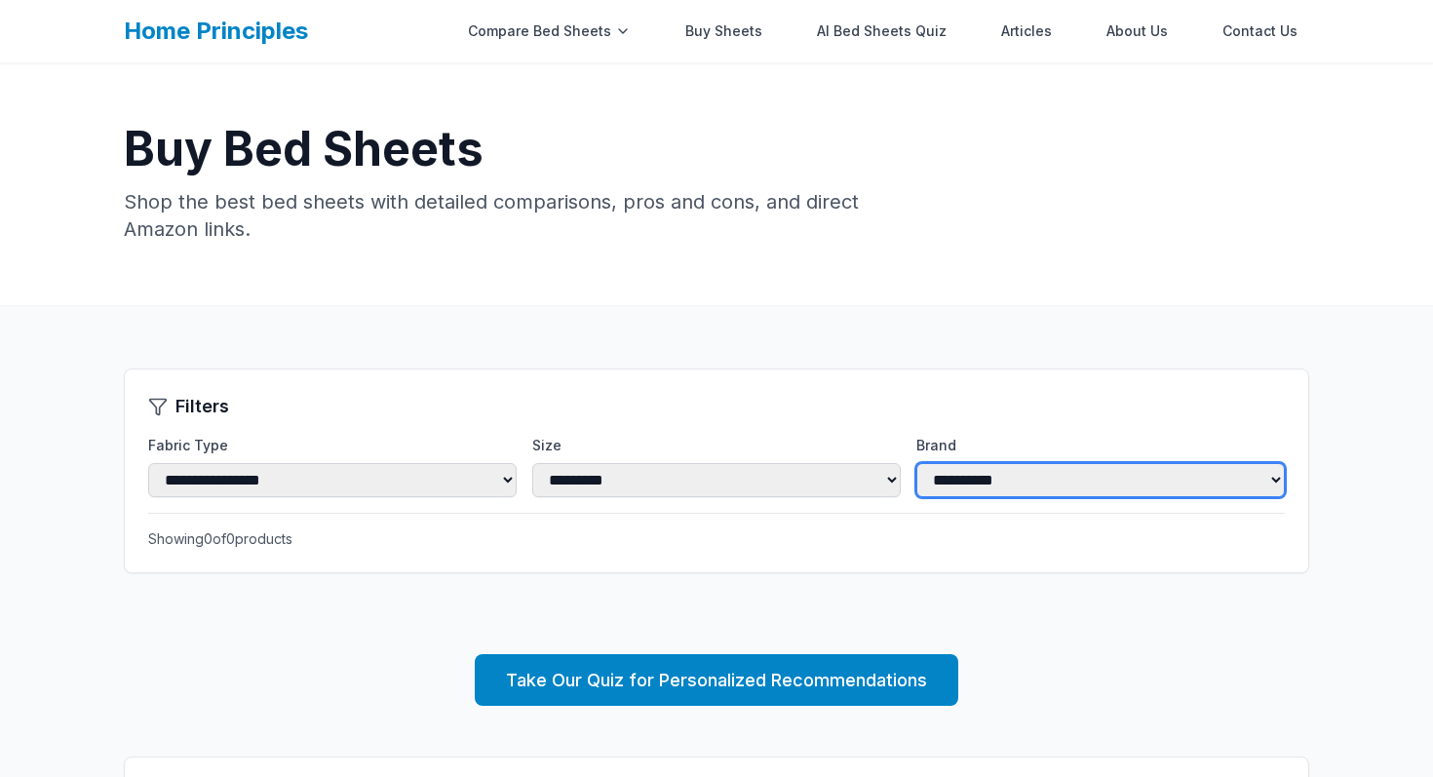
click at [964, 497] on select "**********" at bounding box center [1100, 480] width 368 height 34
